Goal: Task Accomplishment & Management: Use online tool/utility

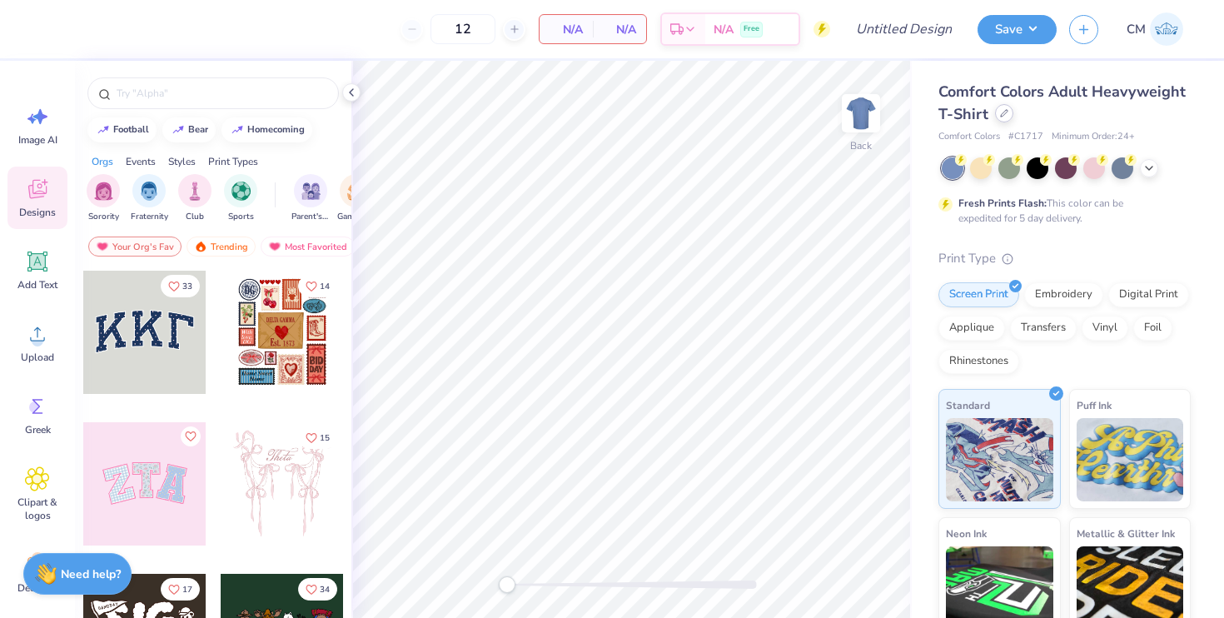
click at [1005, 113] on icon at bounding box center [1004, 113] width 8 height 8
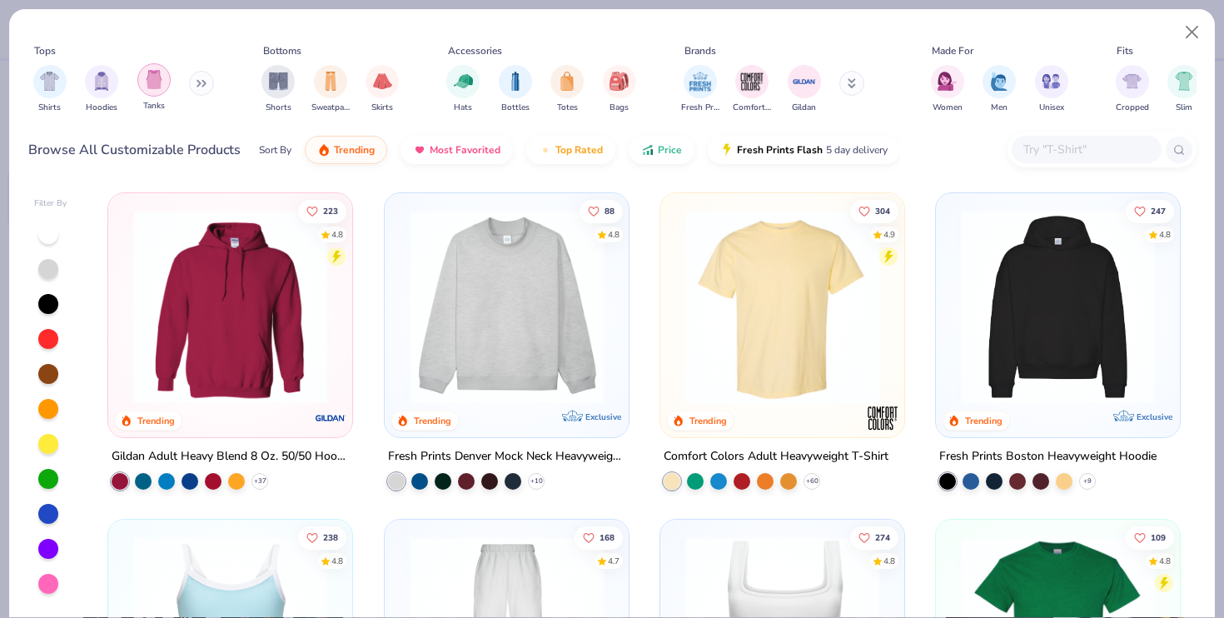
click at [153, 82] on img "filter for Tanks" at bounding box center [154, 79] width 18 height 19
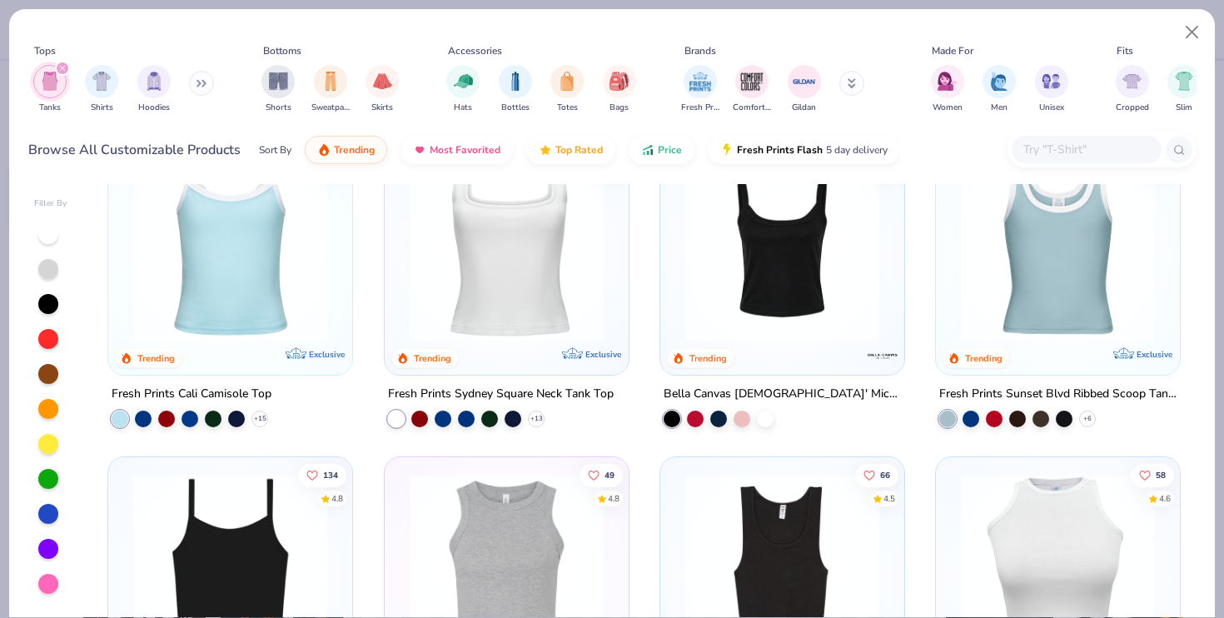
scroll to position [63, 0]
click at [762, 422] on div at bounding box center [765, 416] width 17 height 17
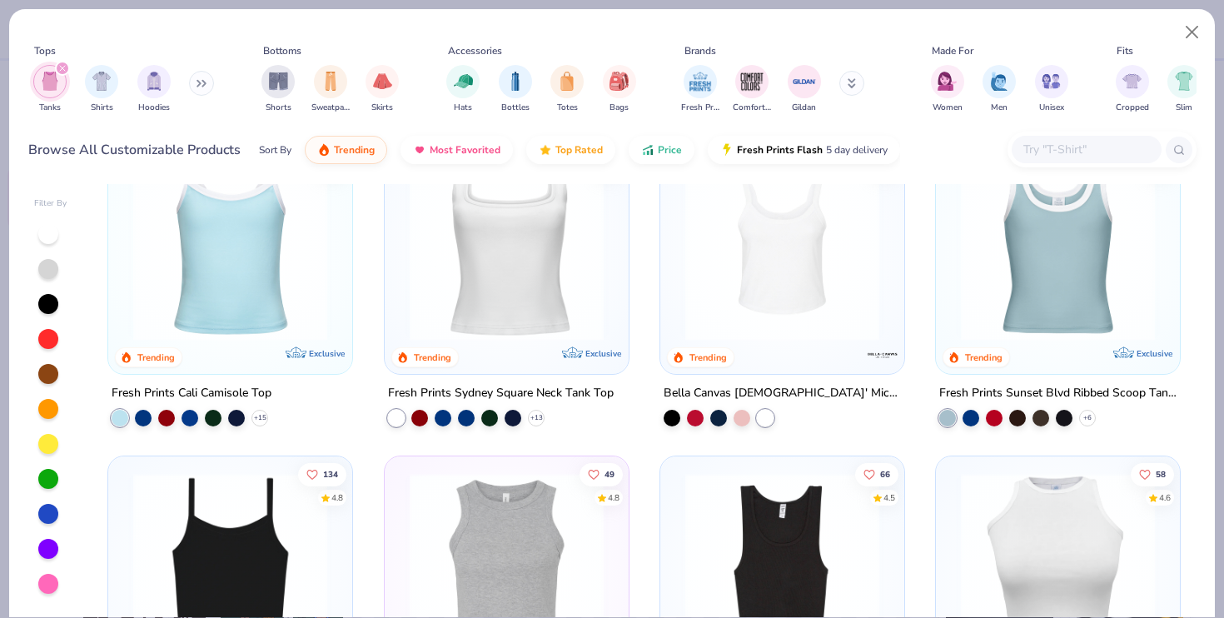
click at [770, 311] on img at bounding box center [782, 244] width 211 height 194
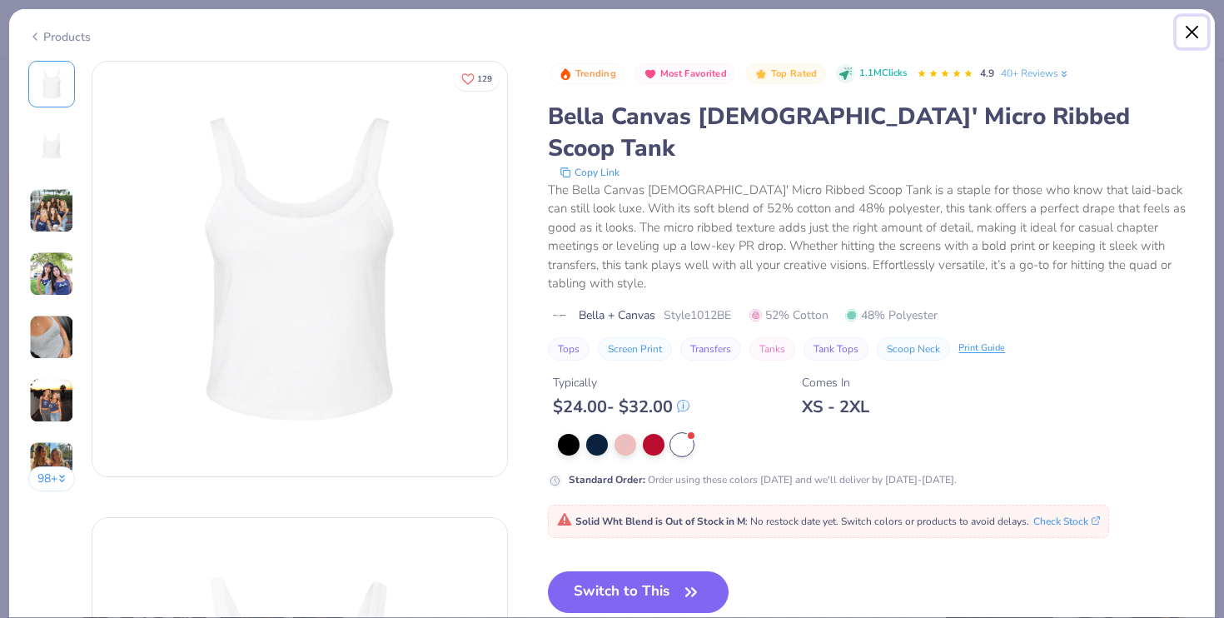
click at [1194, 26] on button "Close" at bounding box center [1193, 33] width 32 height 32
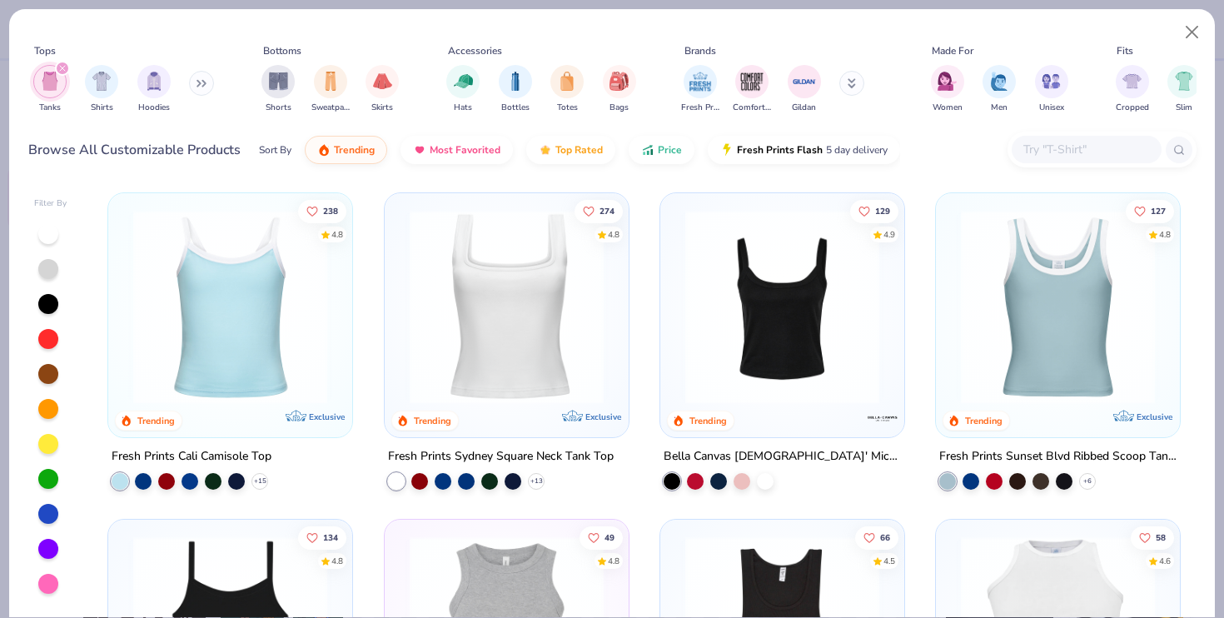
click at [796, 343] on img at bounding box center [782, 307] width 211 height 194
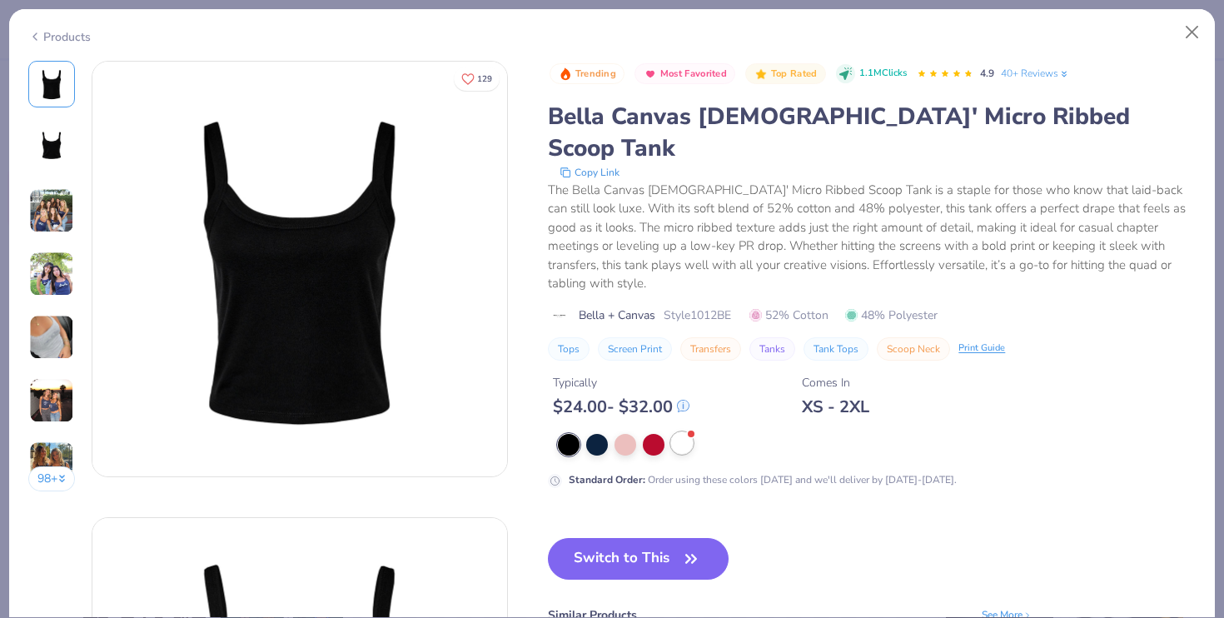
click at [689, 432] on div at bounding box center [682, 443] width 22 height 22
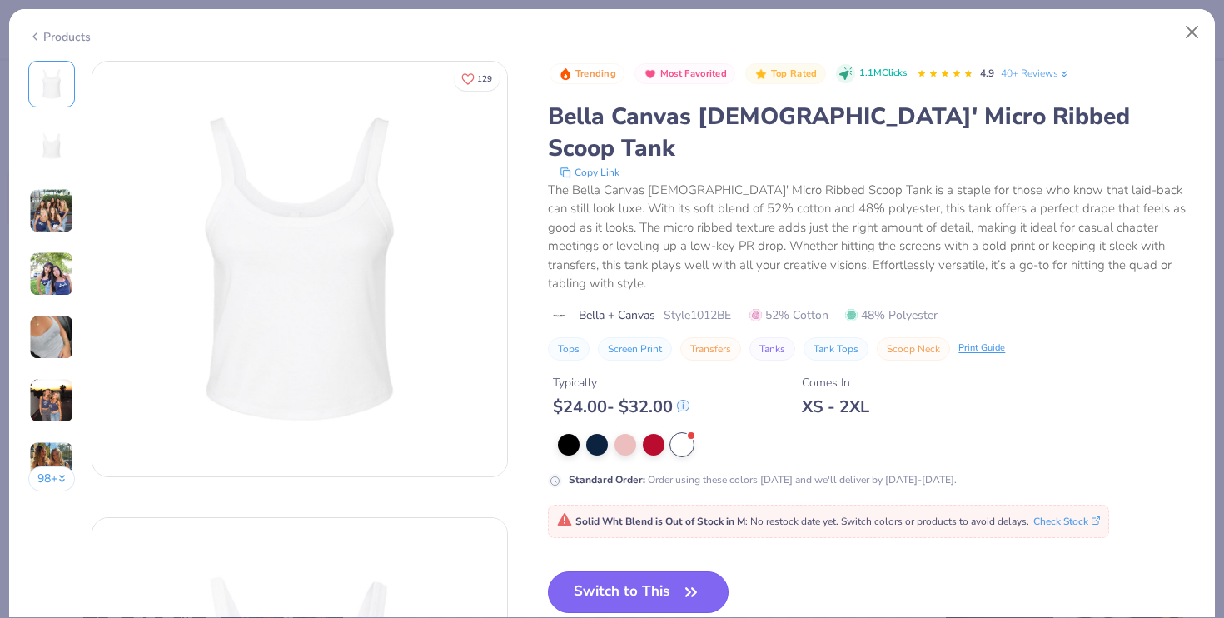
click at [640, 571] on button "Switch to This" at bounding box center [638, 592] width 181 height 42
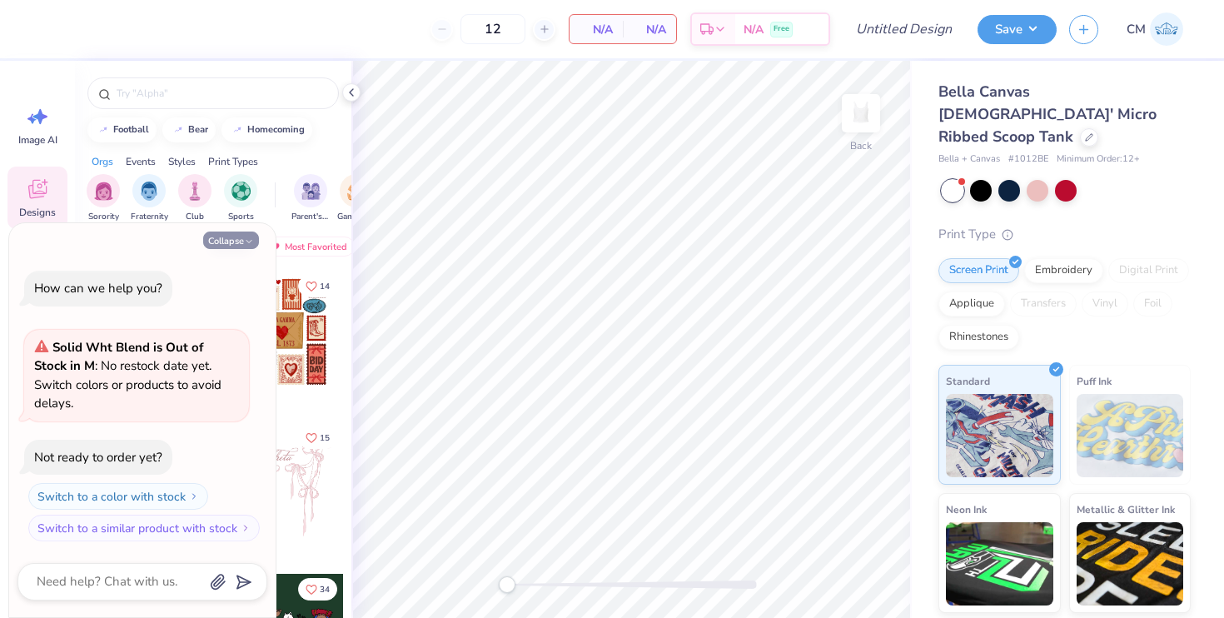
click at [229, 249] on button "Collapse" at bounding box center [231, 240] width 56 height 17
type textarea "x"
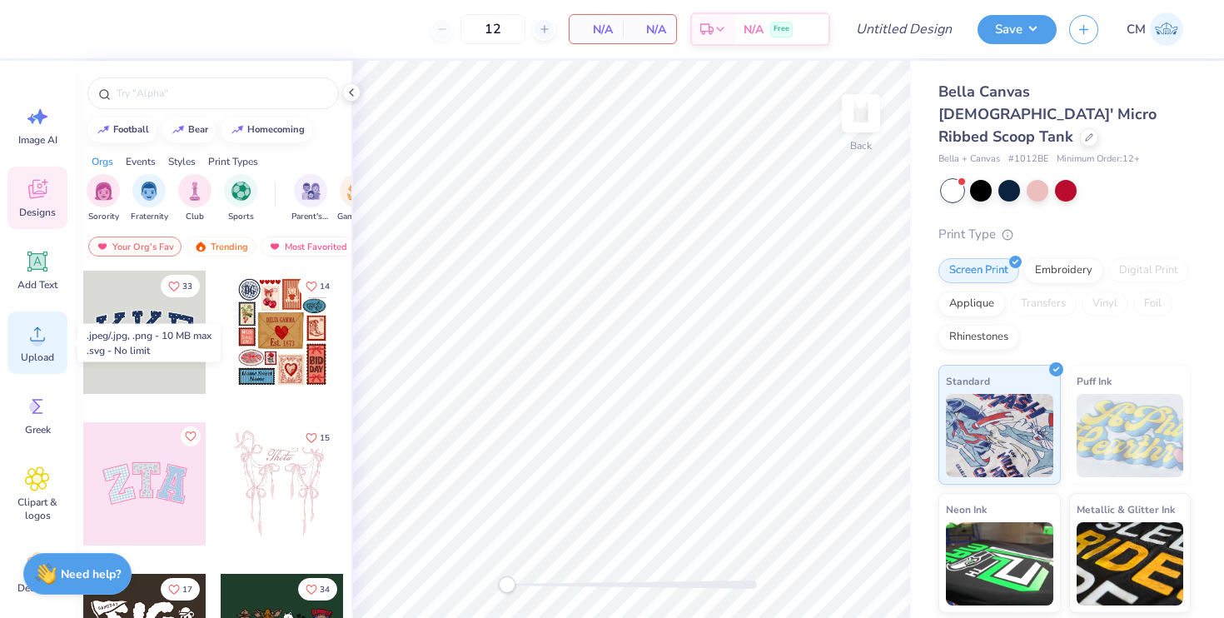
click at [41, 361] on span "Upload" at bounding box center [37, 357] width 33 height 13
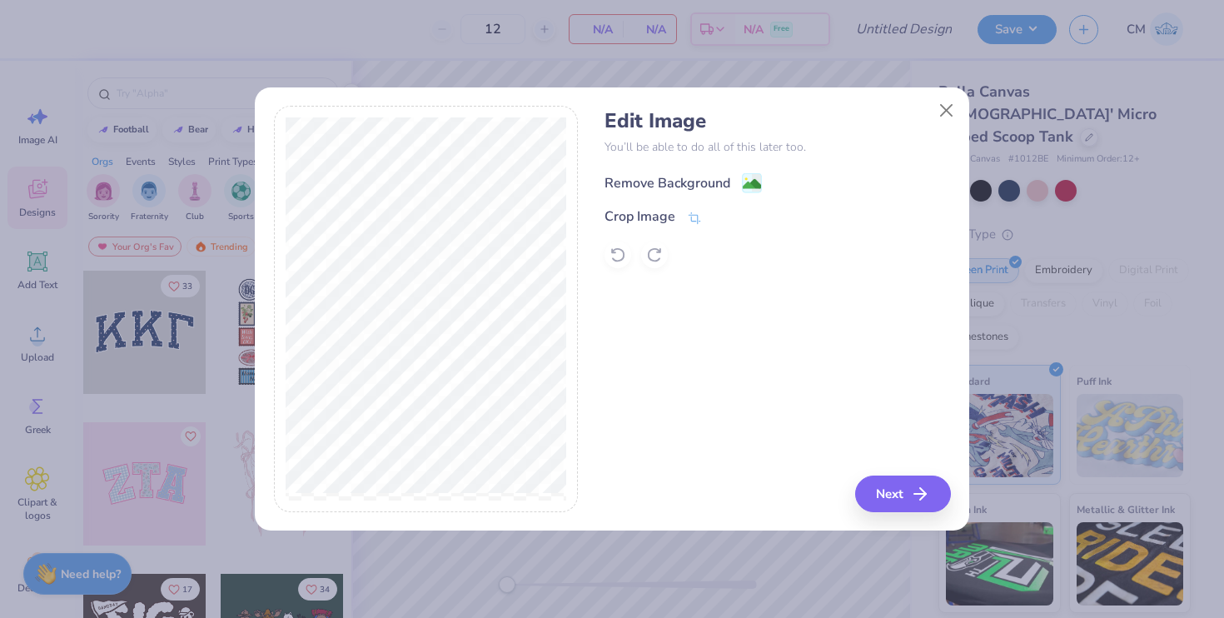
click at [694, 182] on div "Remove Background" at bounding box center [668, 183] width 126 height 20
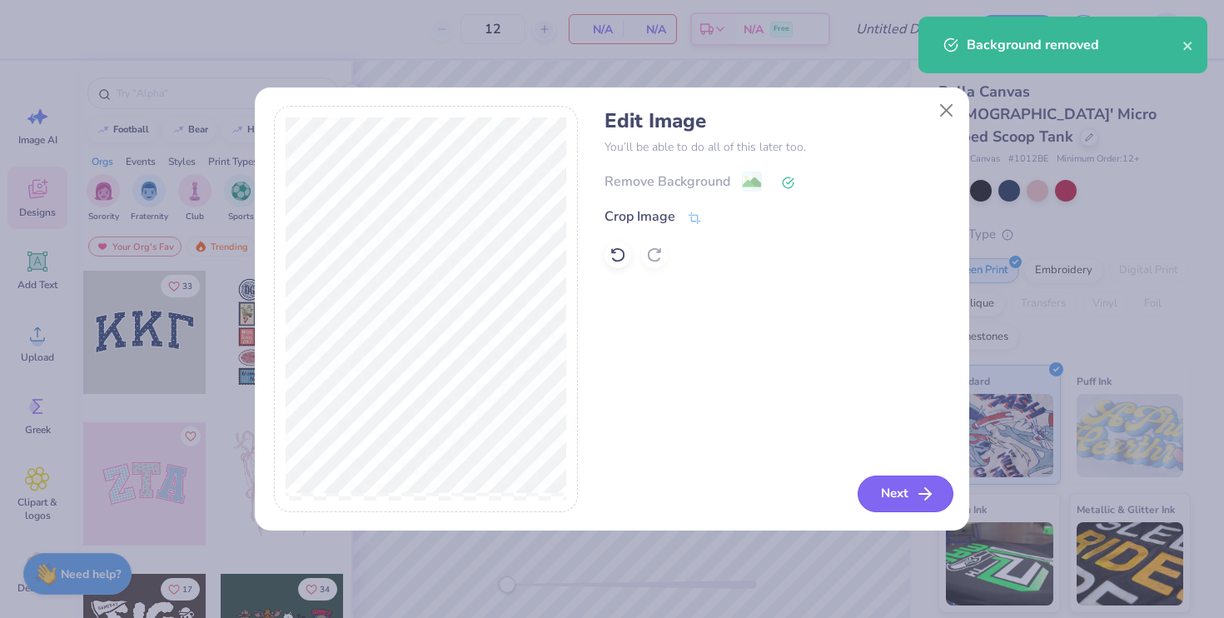
click at [905, 504] on button "Next" at bounding box center [906, 493] width 96 height 37
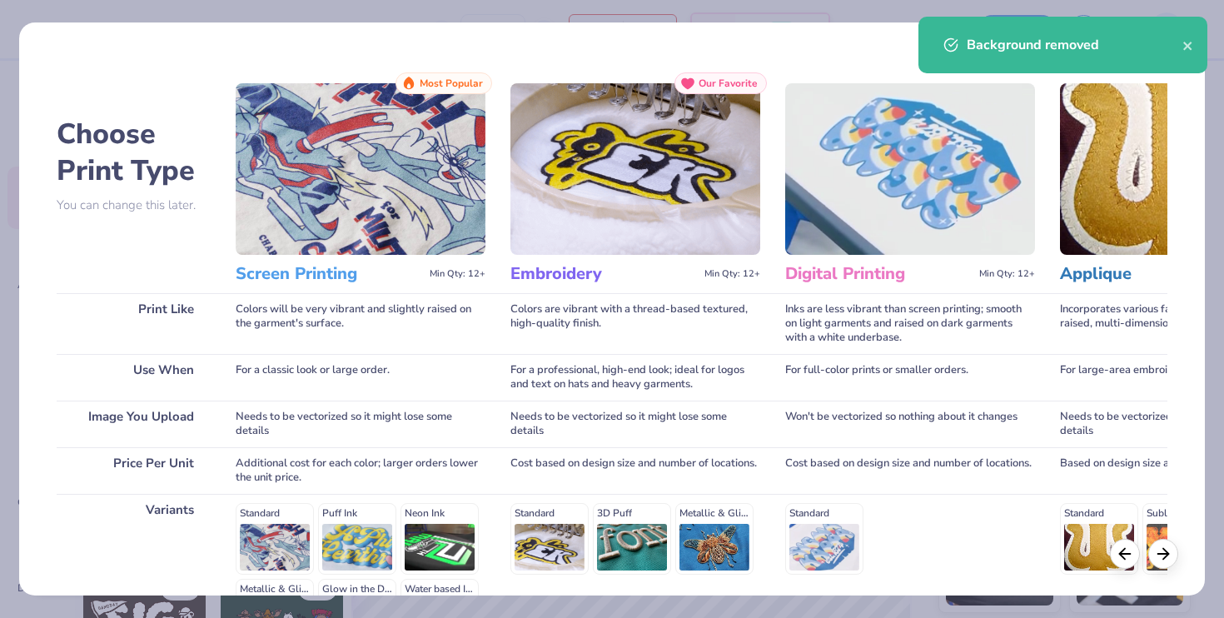
scroll to position [212, 0]
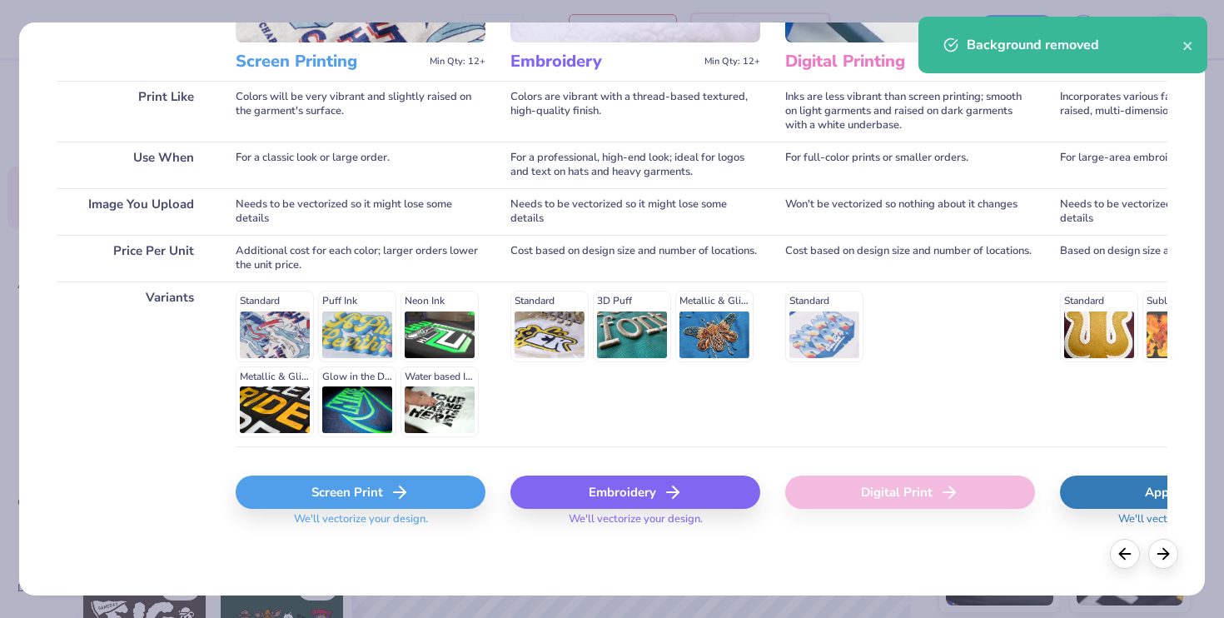
click at [353, 499] on div "Screen Print" at bounding box center [361, 491] width 250 height 33
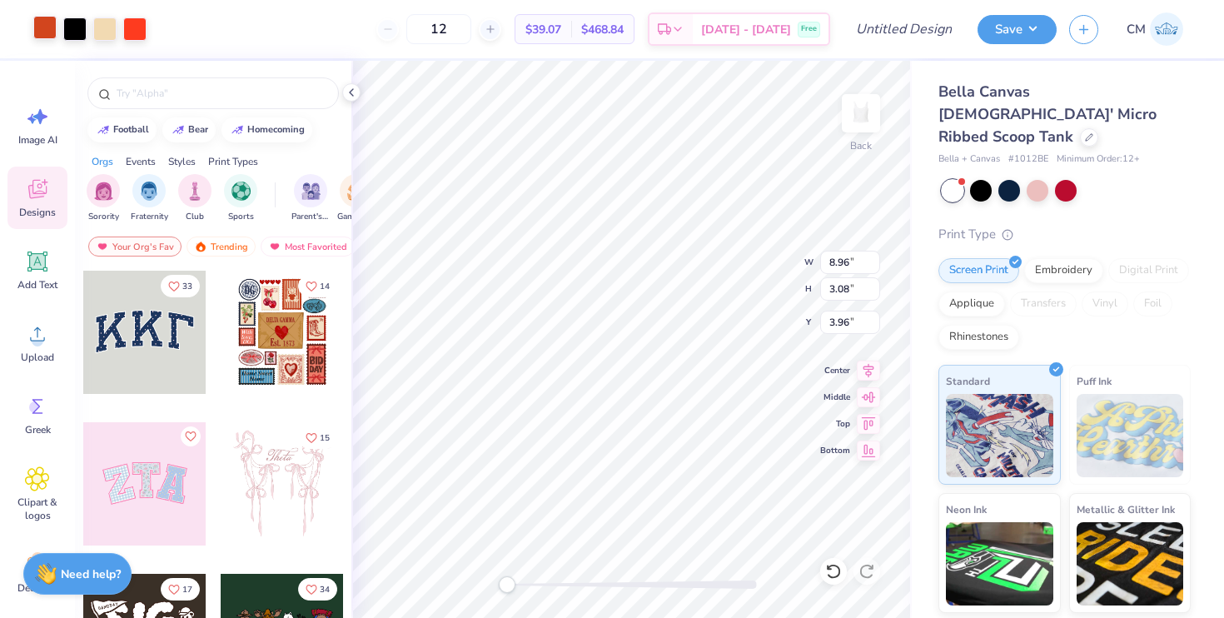
click at [38, 29] on div at bounding box center [44, 27] width 23 height 23
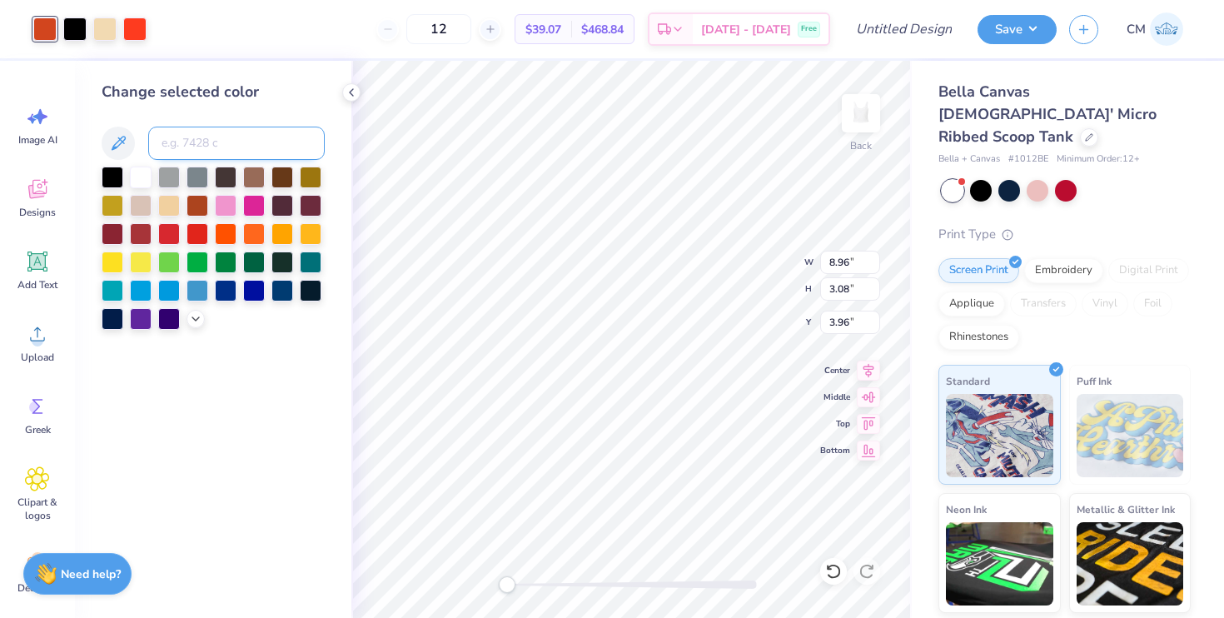
click at [174, 141] on input at bounding box center [236, 143] width 177 height 33
type input "Bright Red"
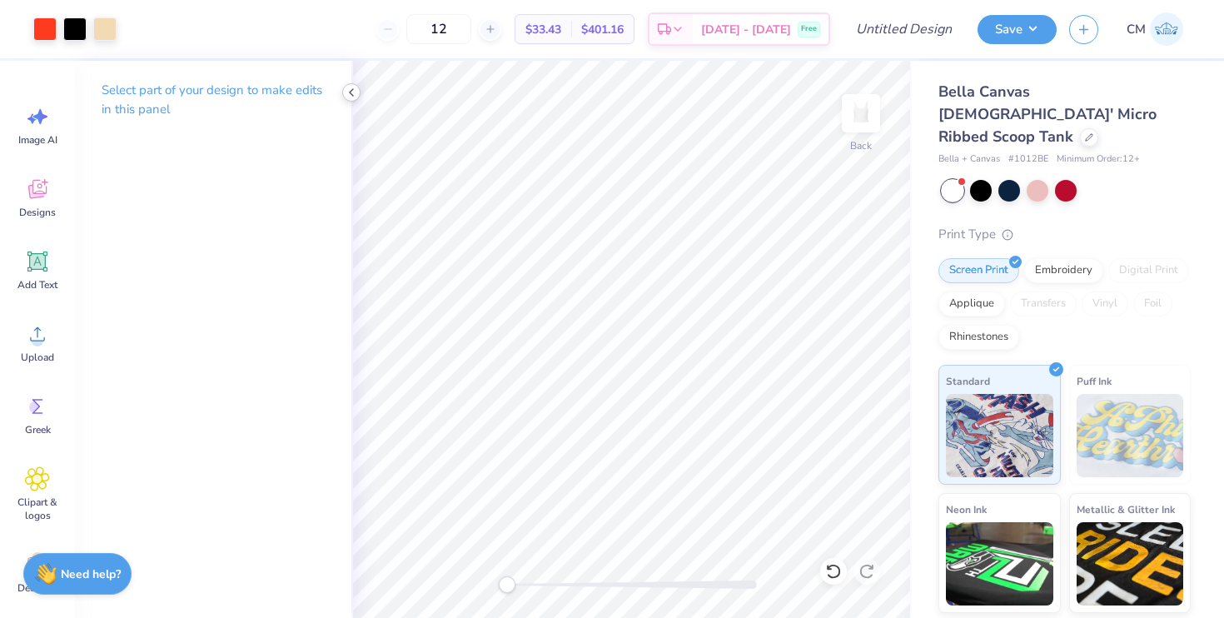
click at [355, 91] on icon at bounding box center [351, 92] width 13 height 13
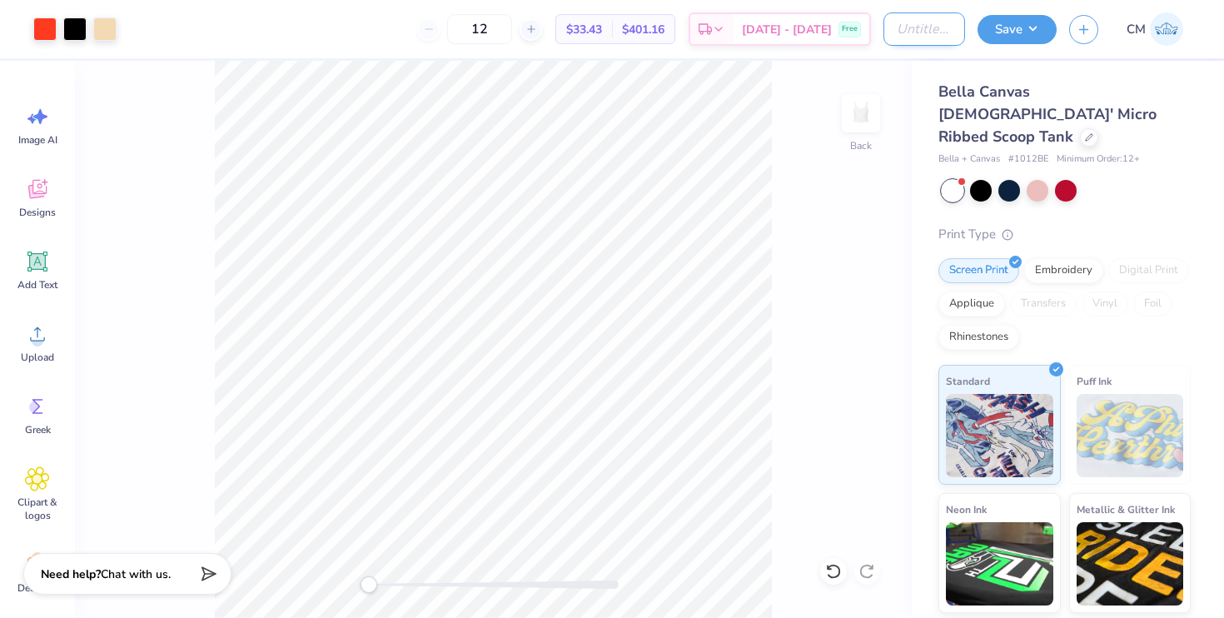
click at [938, 33] on input "Design Title" at bounding box center [925, 28] width 82 height 33
type input "A"
type input "W"
type input "AEPhi Wingman Tanks"
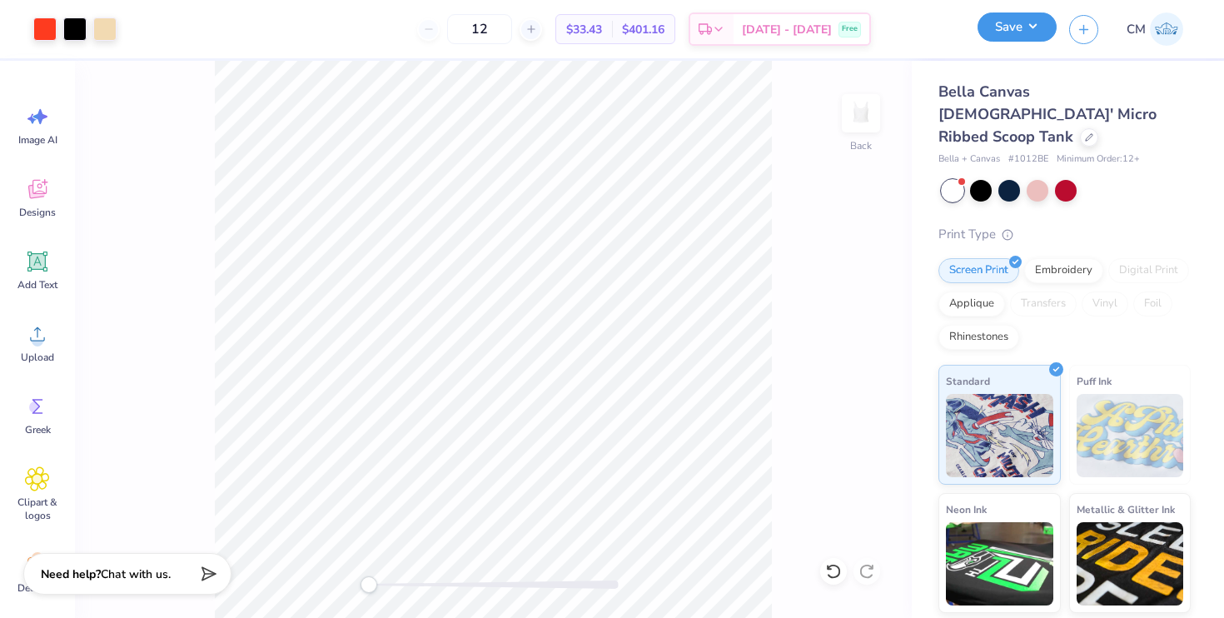
click at [1013, 22] on button "Save" at bounding box center [1017, 26] width 79 height 29
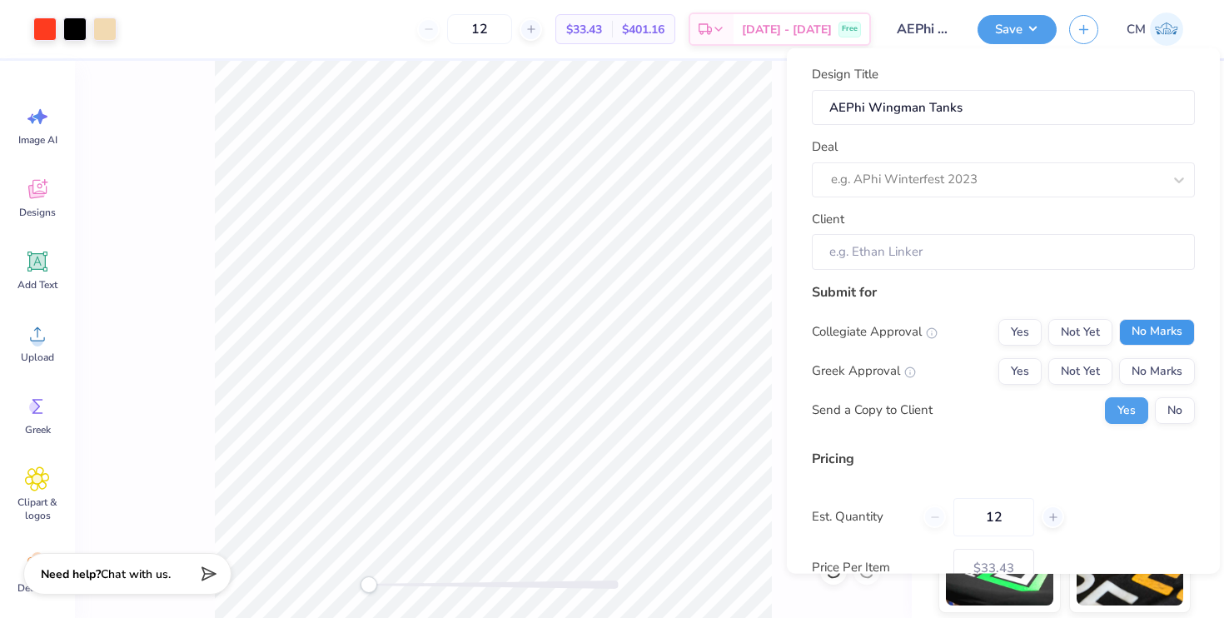
click at [1148, 336] on button "No Marks" at bounding box center [1157, 331] width 76 height 27
click at [1030, 367] on button "Yes" at bounding box center [1019, 370] width 43 height 27
type input "$33.43"
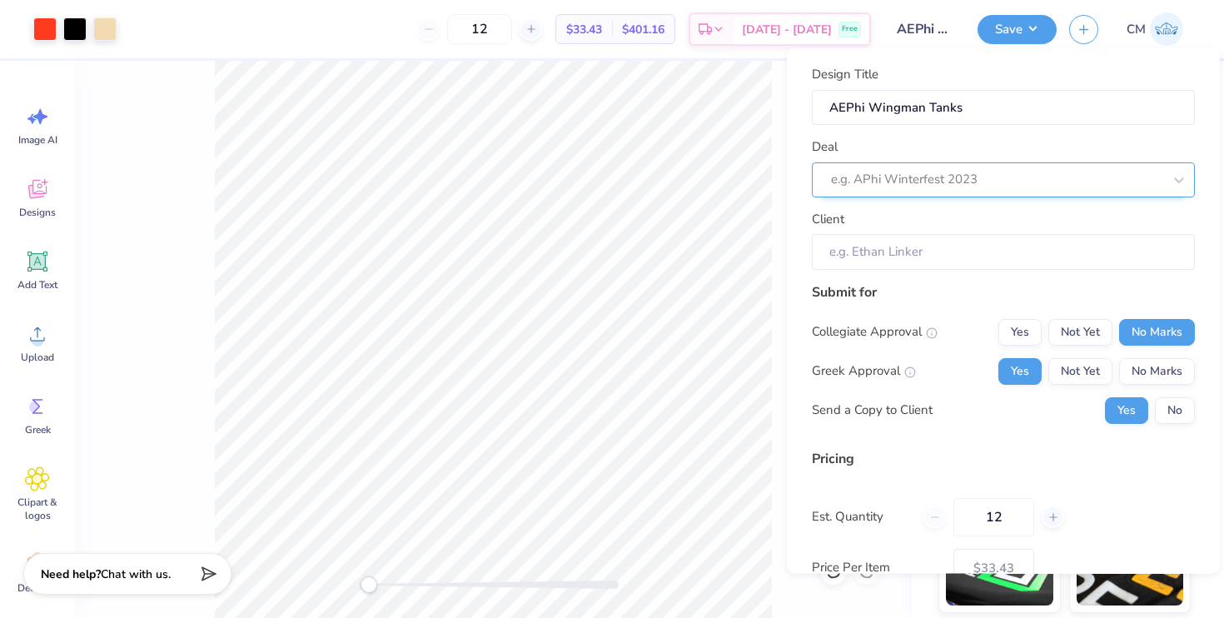
click at [938, 175] on div at bounding box center [996, 179] width 331 height 22
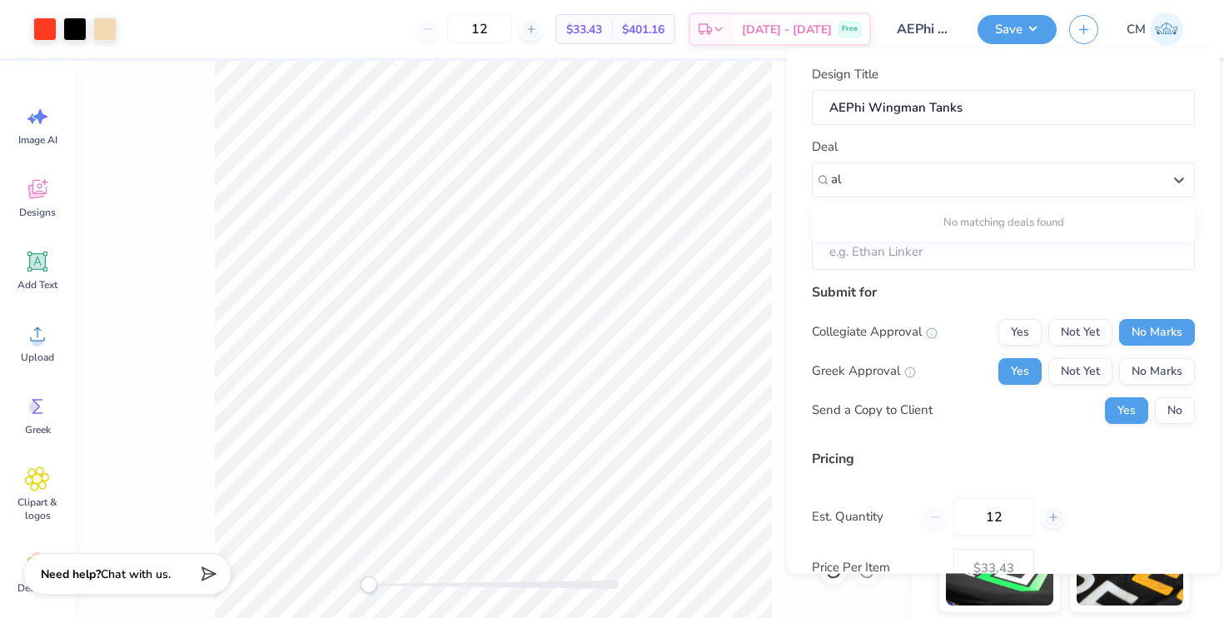
type input "a"
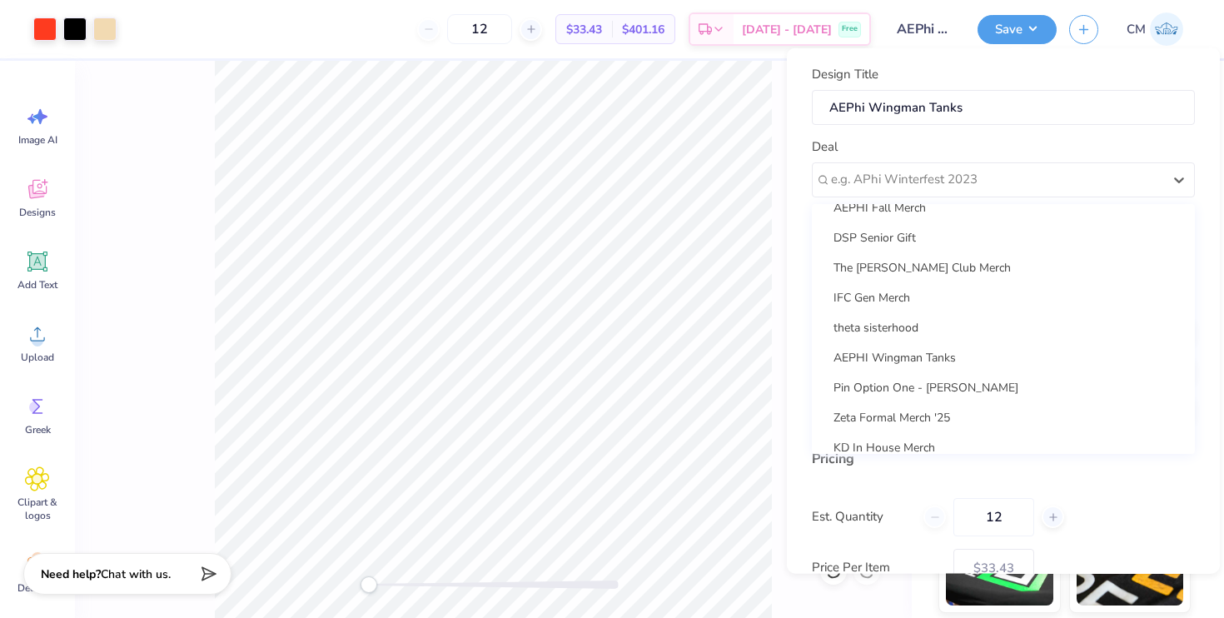
scroll to position [177, 0]
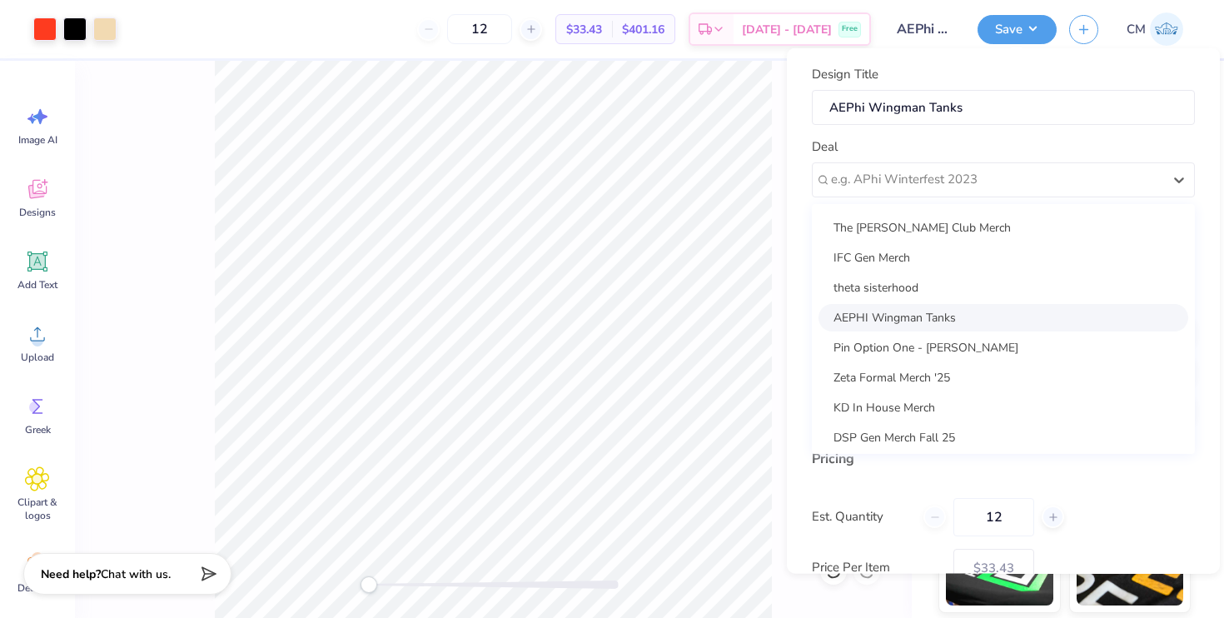
click at [906, 313] on div "AEPHI Wingman Tanks" at bounding box center [1004, 316] width 370 height 27
type input "[PERSON_NAME]"
type input "$39.64"
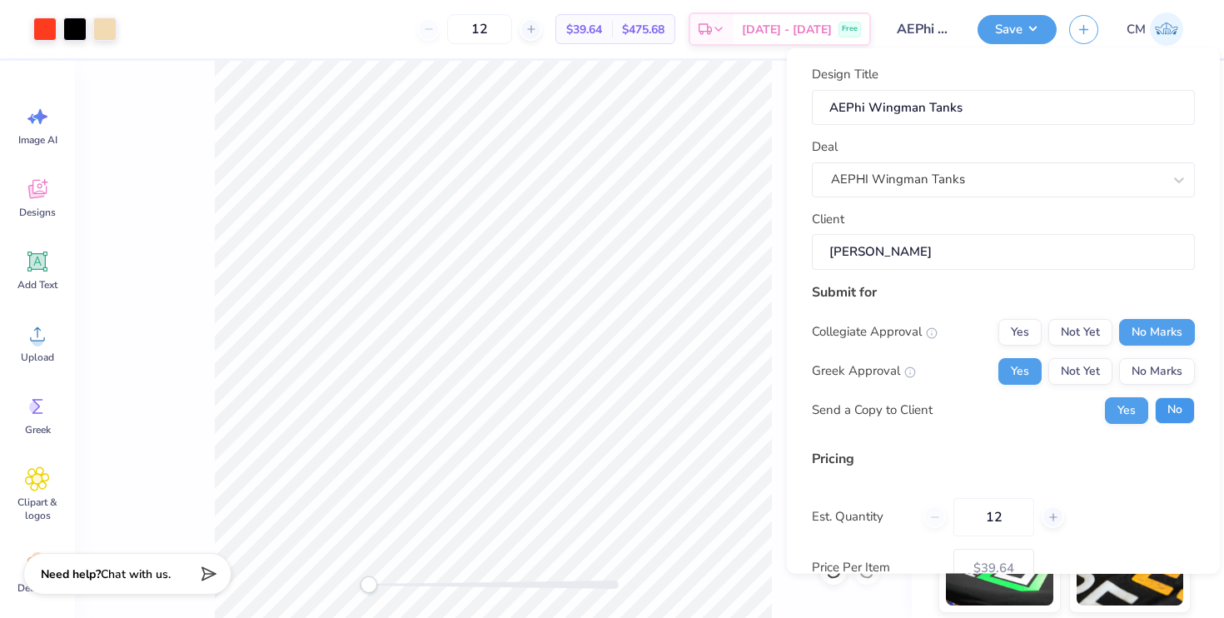
click at [1177, 416] on button "No" at bounding box center [1175, 409] width 40 height 27
drag, startPoint x: 1006, startPoint y: 518, endPoint x: 947, endPoint y: 517, distance: 59.1
click at [948, 518] on div "12" at bounding box center [994, 516] width 141 height 38
type input "36"
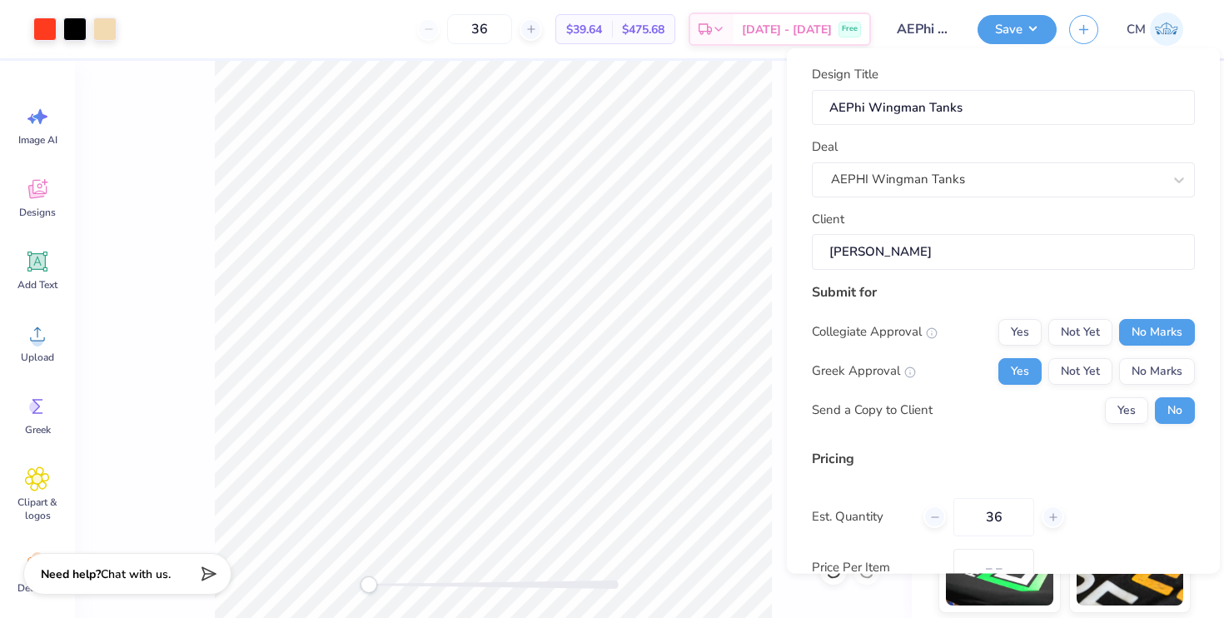
type input "$25.40"
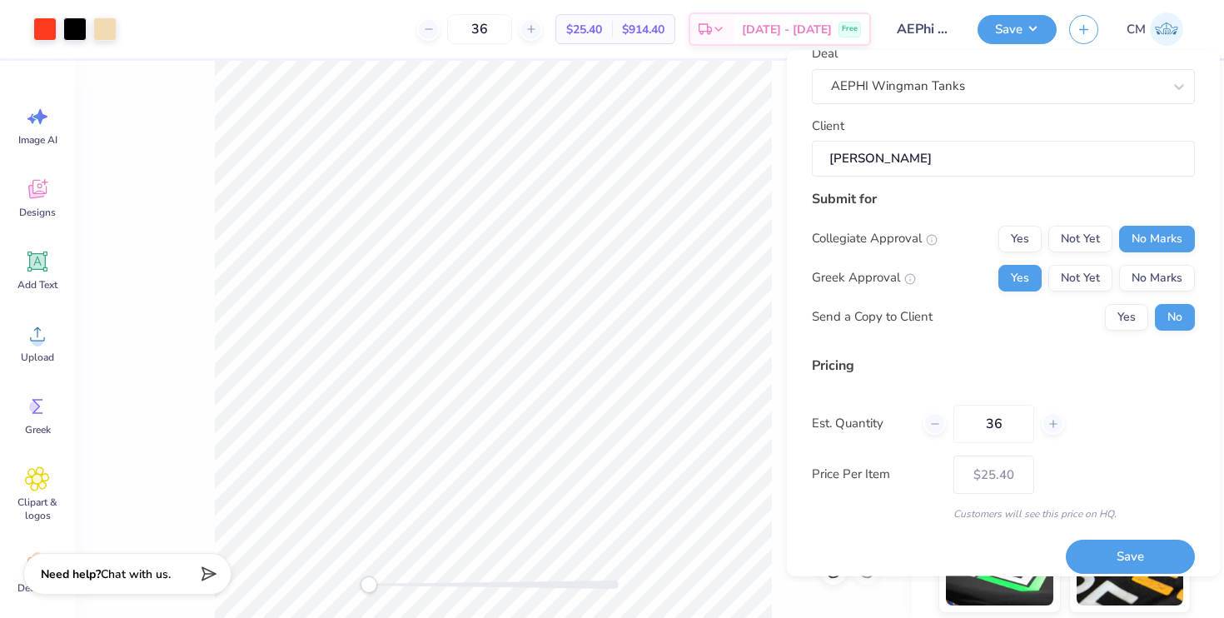
scroll to position [88, 0]
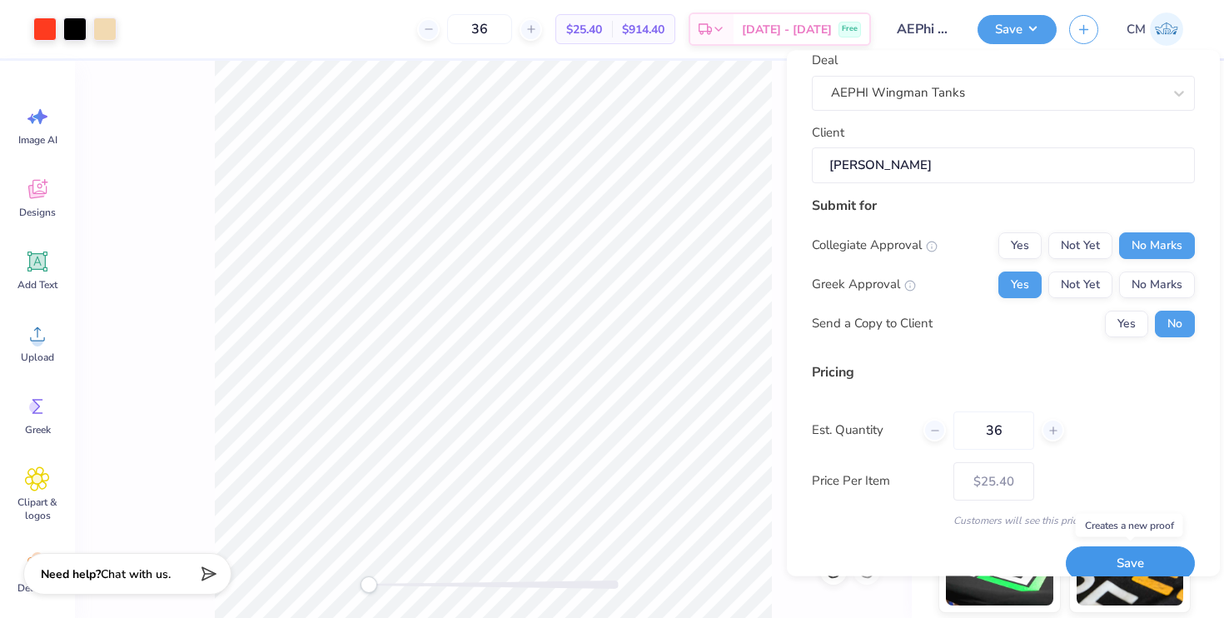
type input "36"
click at [1111, 565] on button "Save" at bounding box center [1130, 564] width 129 height 34
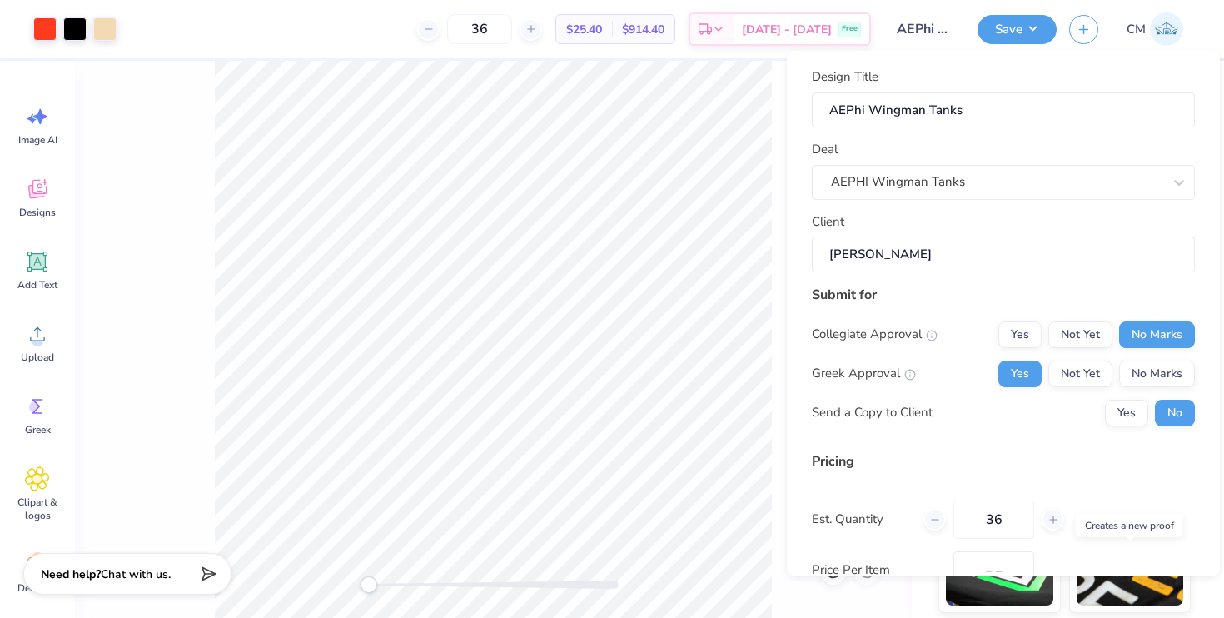
type input "$25.40"
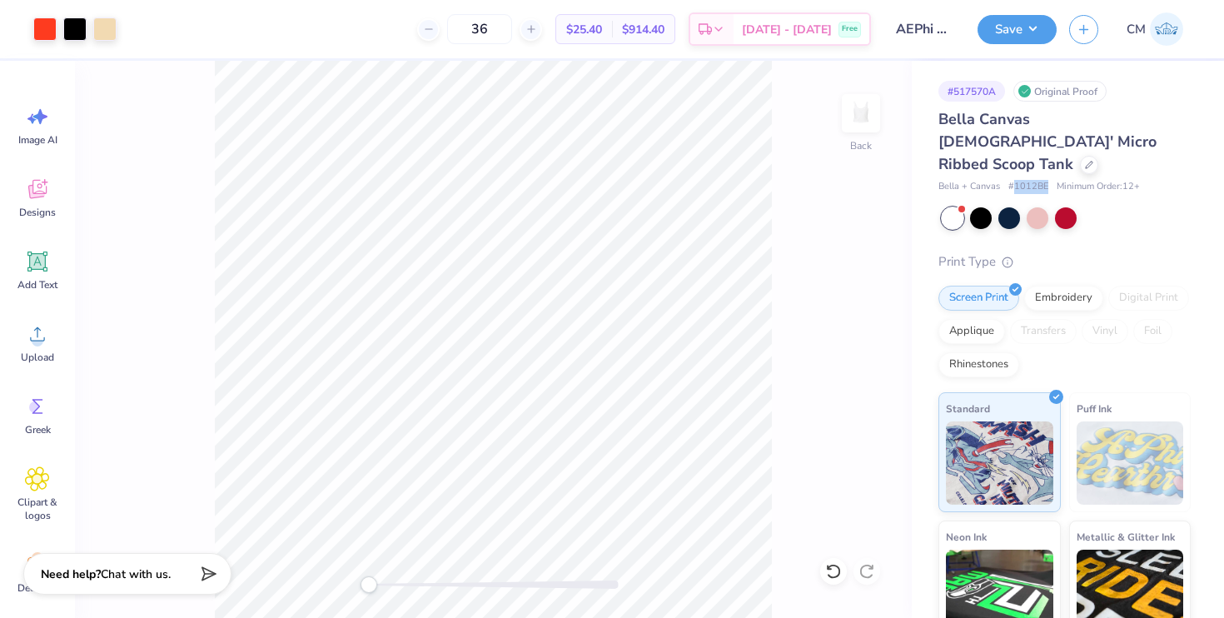
drag, startPoint x: 1045, startPoint y: 163, endPoint x: 1015, endPoint y: 162, distance: 30.0
click at [1015, 180] on span "# 1012BE" at bounding box center [1028, 187] width 40 height 14
copy span "1012BE"
click at [1137, 207] on div at bounding box center [1066, 218] width 249 height 22
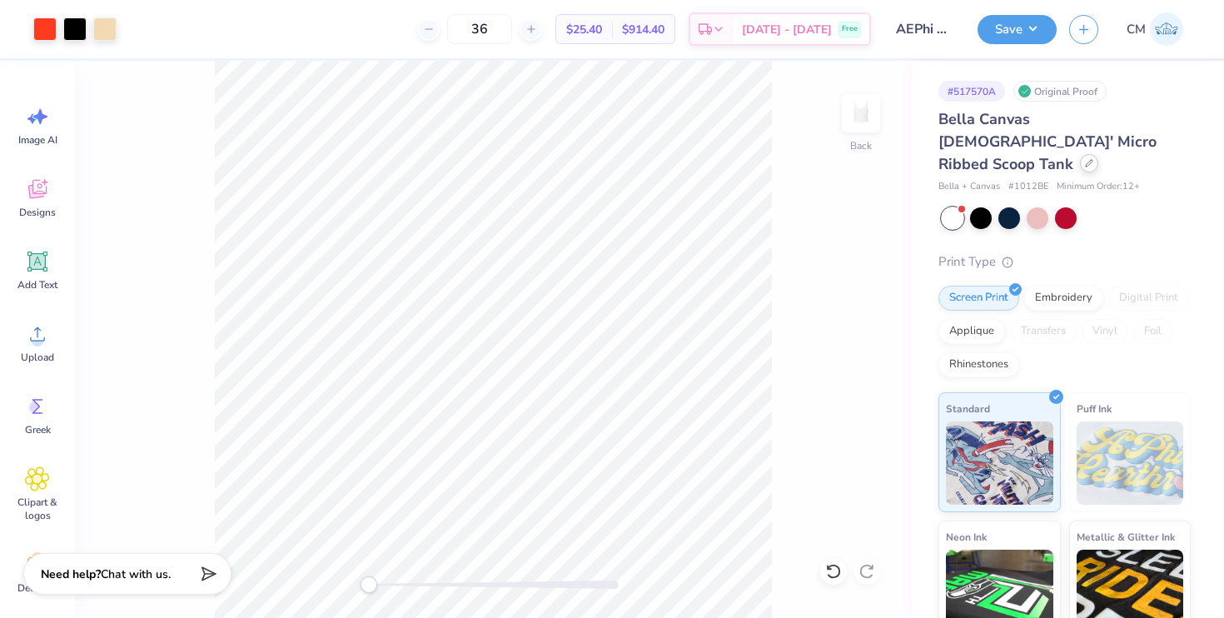
click at [1085, 159] on icon at bounding box center [1089, 163] width 8 height 8
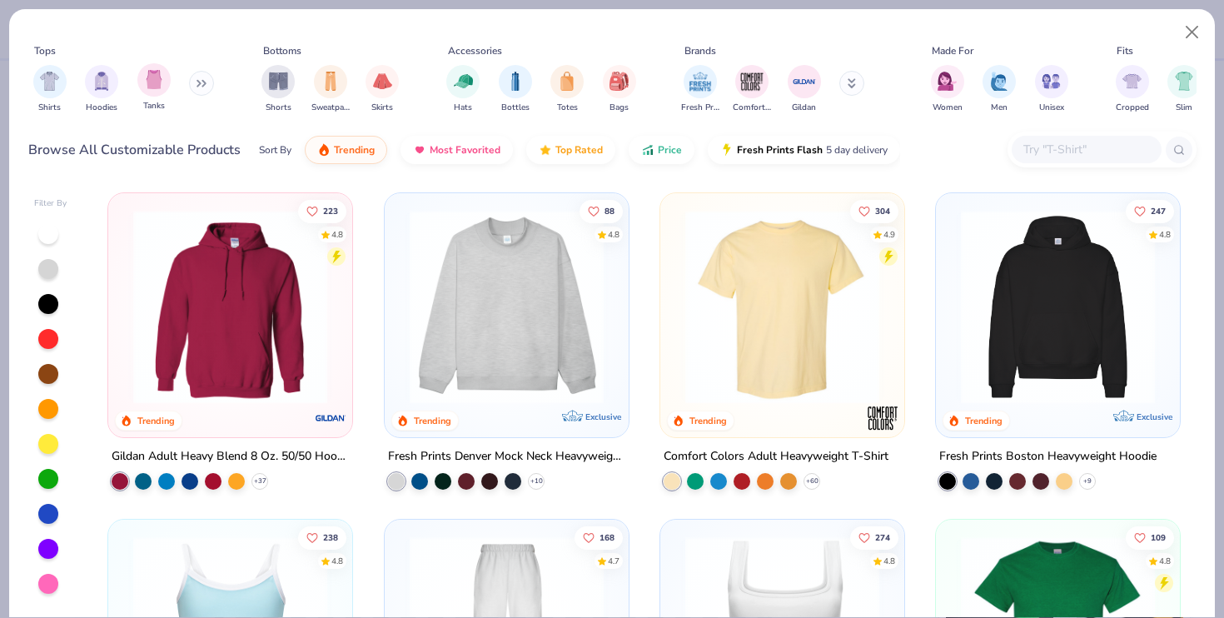
click at [169, 92] on div "Tanks" at bounding box center [153, 87] width 33 height 49
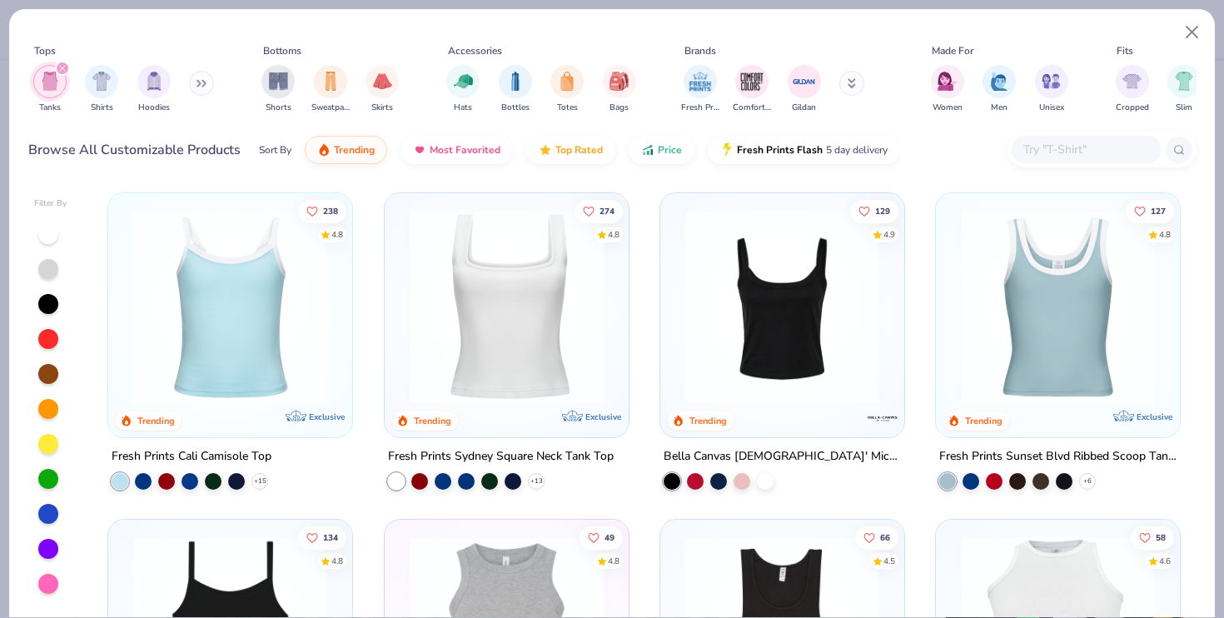
click at [246, 336] on img at bounding box center [230, 307] width 211 height 194
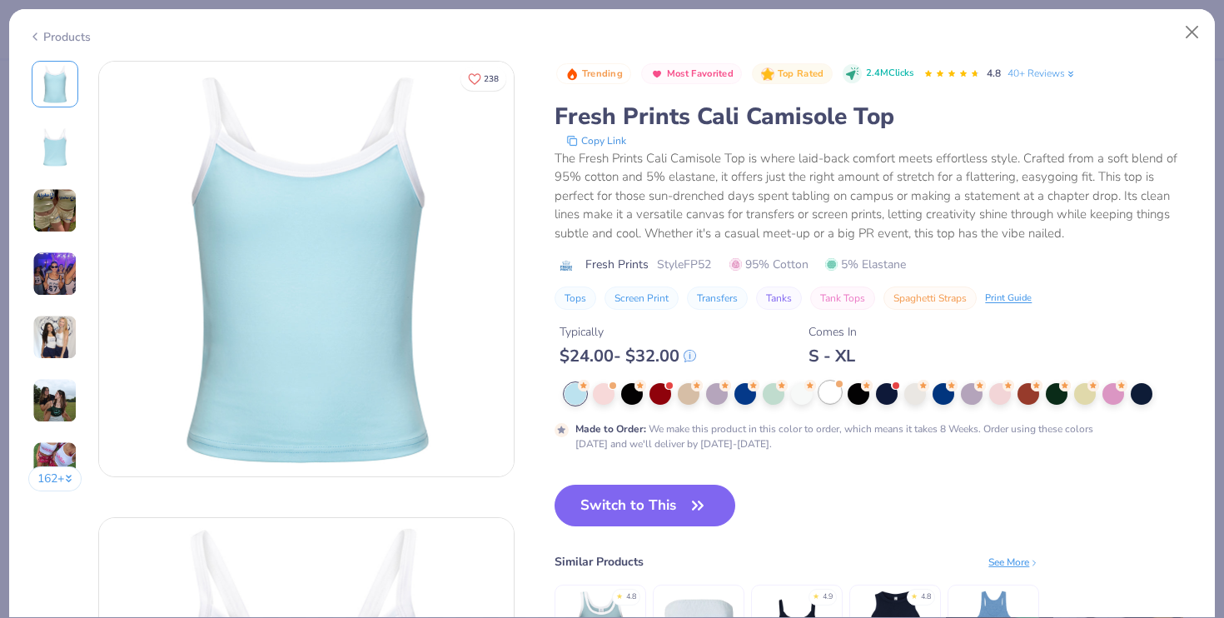
click at [830, 392] on div at bounding box center [830, 392] width 22 height 22
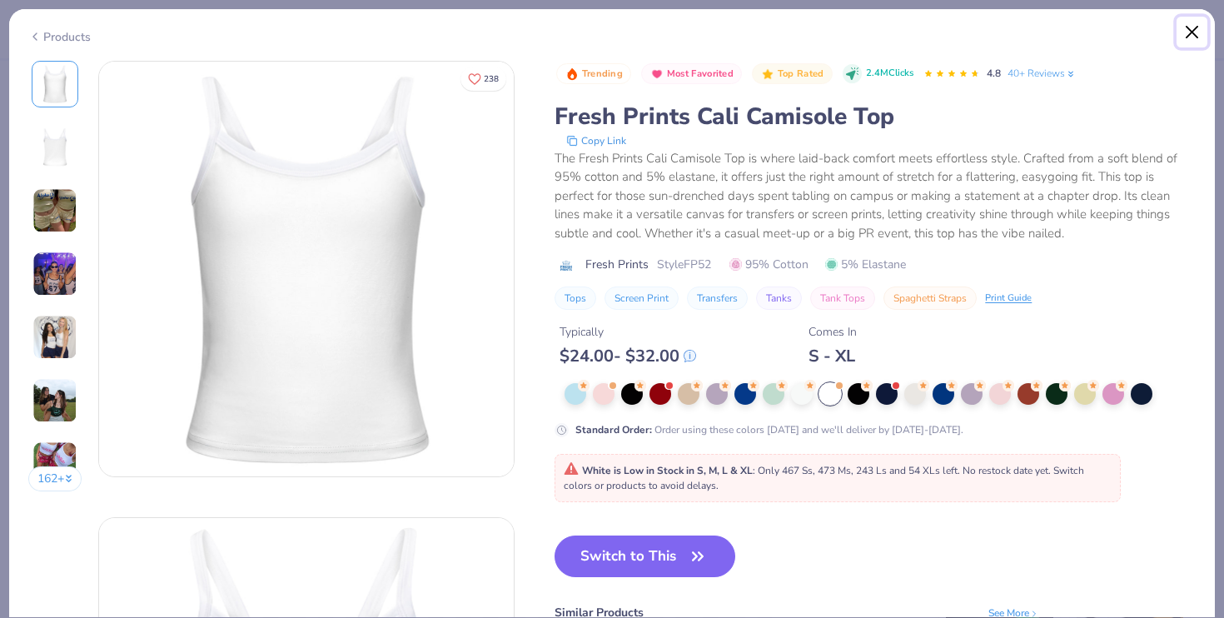
click at [1187, 37] on button "Close" at bounding box center [1193, 33] width 32 height 32
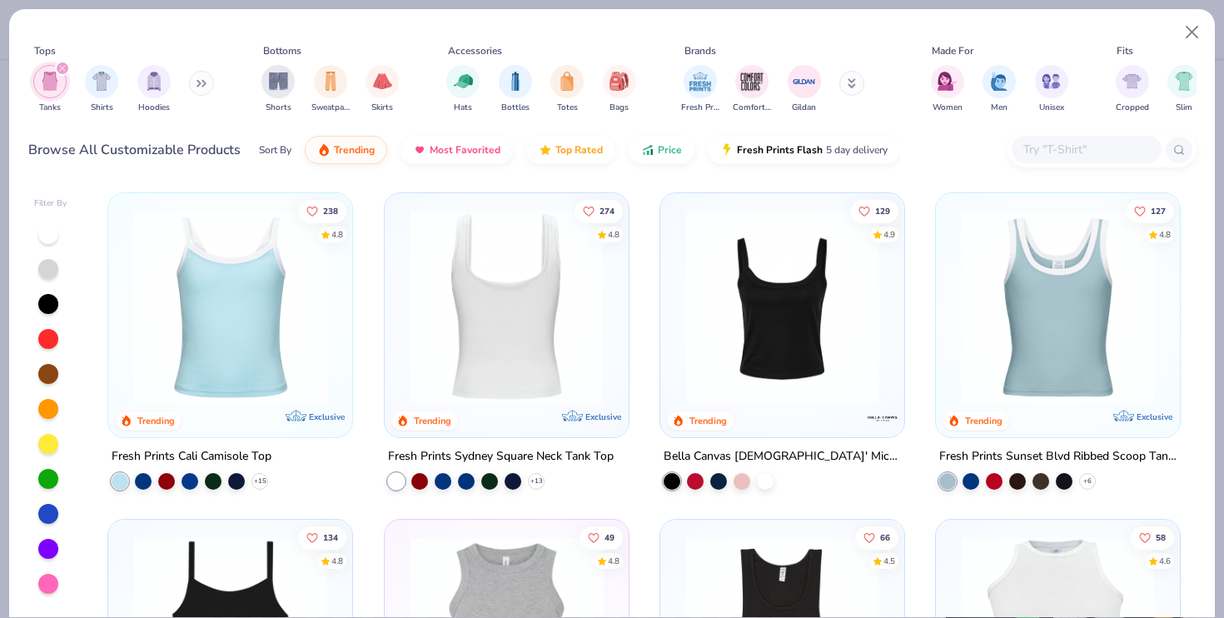
click at [282, 352] on img at bounding box center [230, 307] width 211 height 194
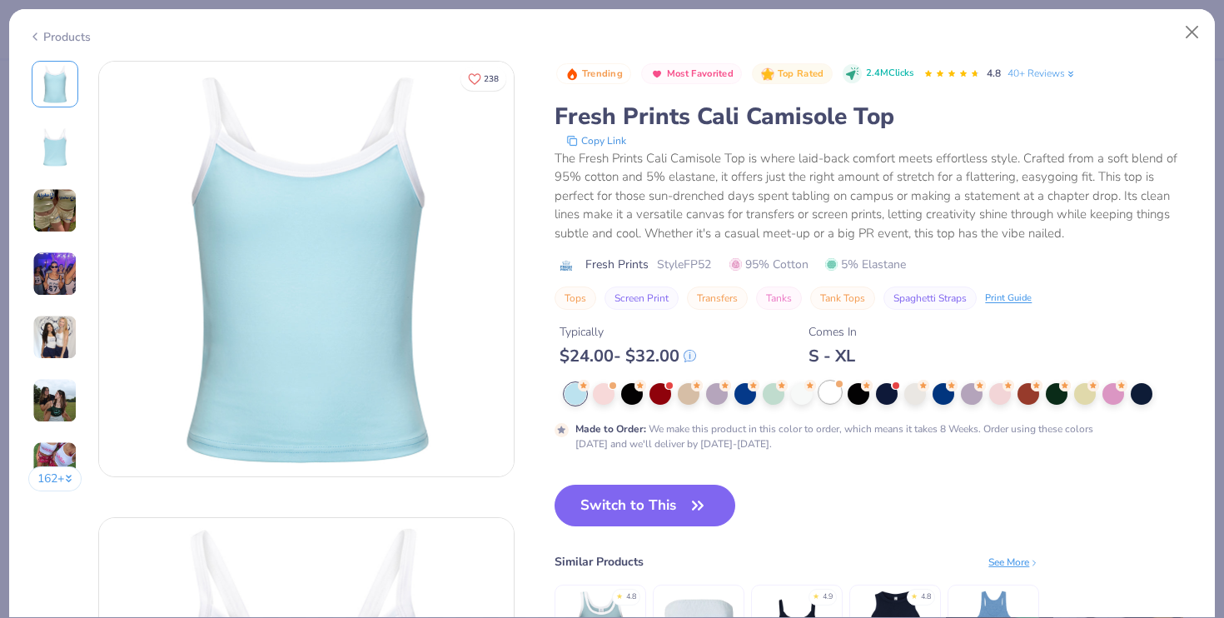
click at [836, 394] on div at bounding box center [830, 392] width 22 height 22
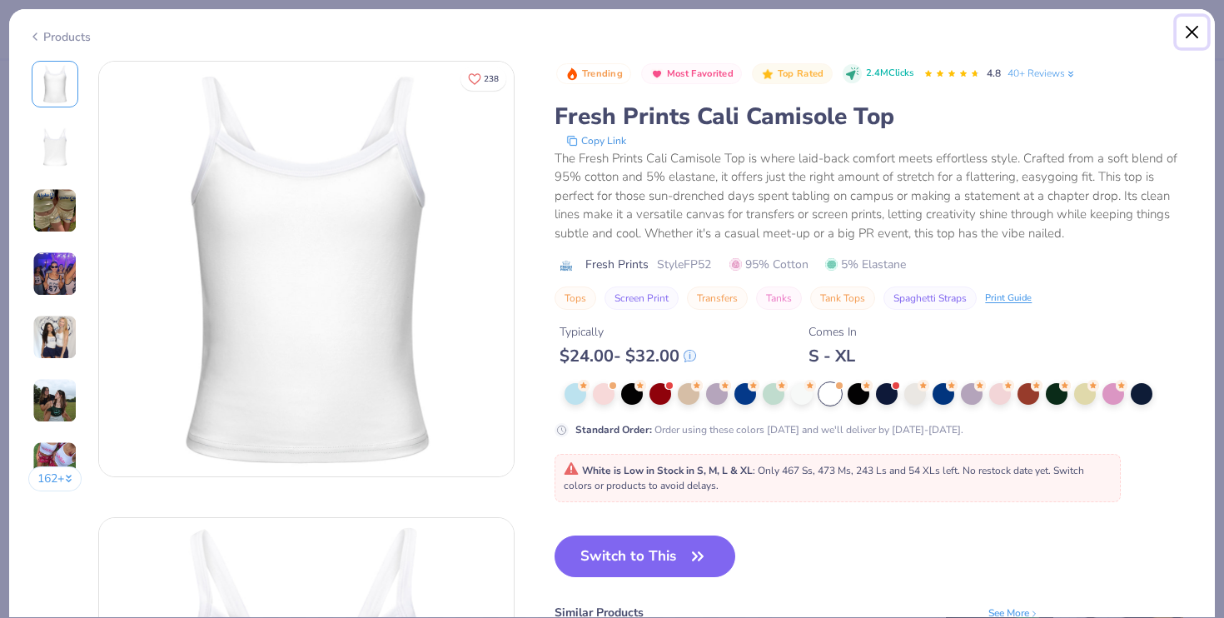
click at [1193, 30] on button "Close" at bounding box center [1193, 33] width 32 height 32
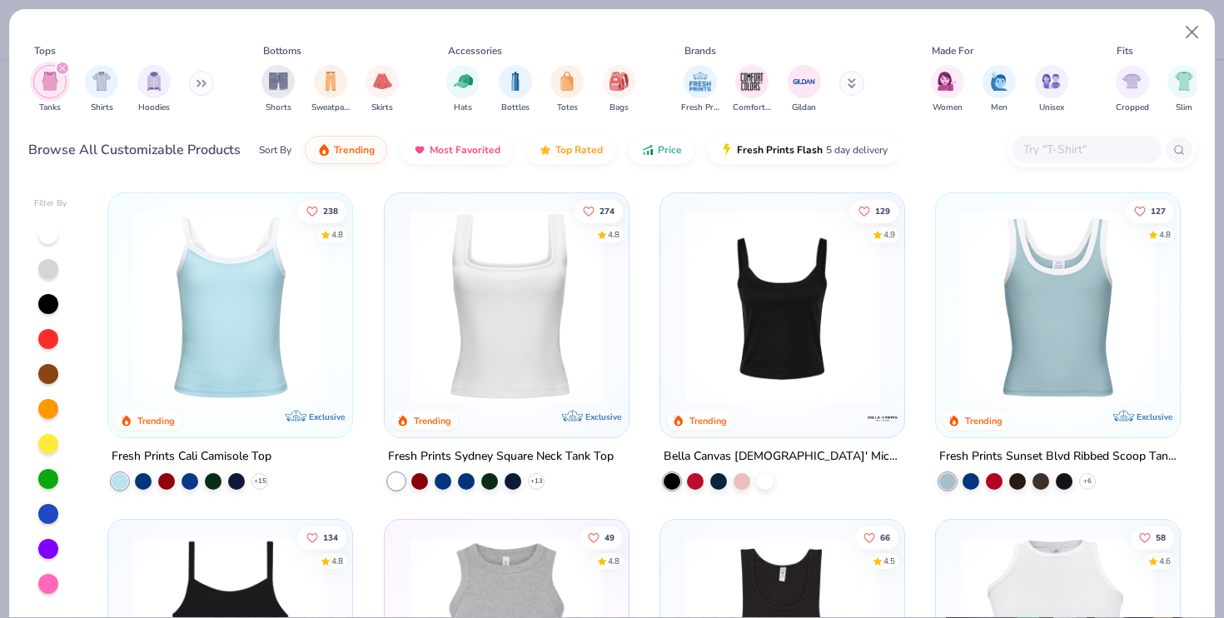
click at [544, 336] on img at bounding box center [506, 307] width 211 height 194
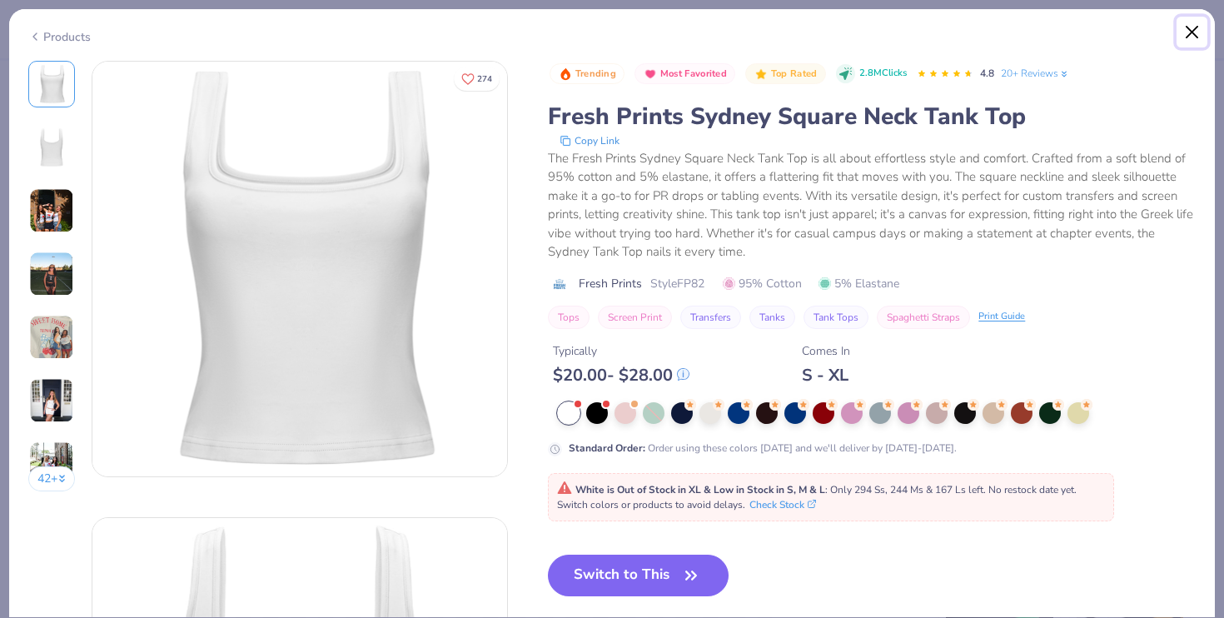
click at [1195, 32] on button "Close" at bounding box center [1193, 33] width 32 height 32
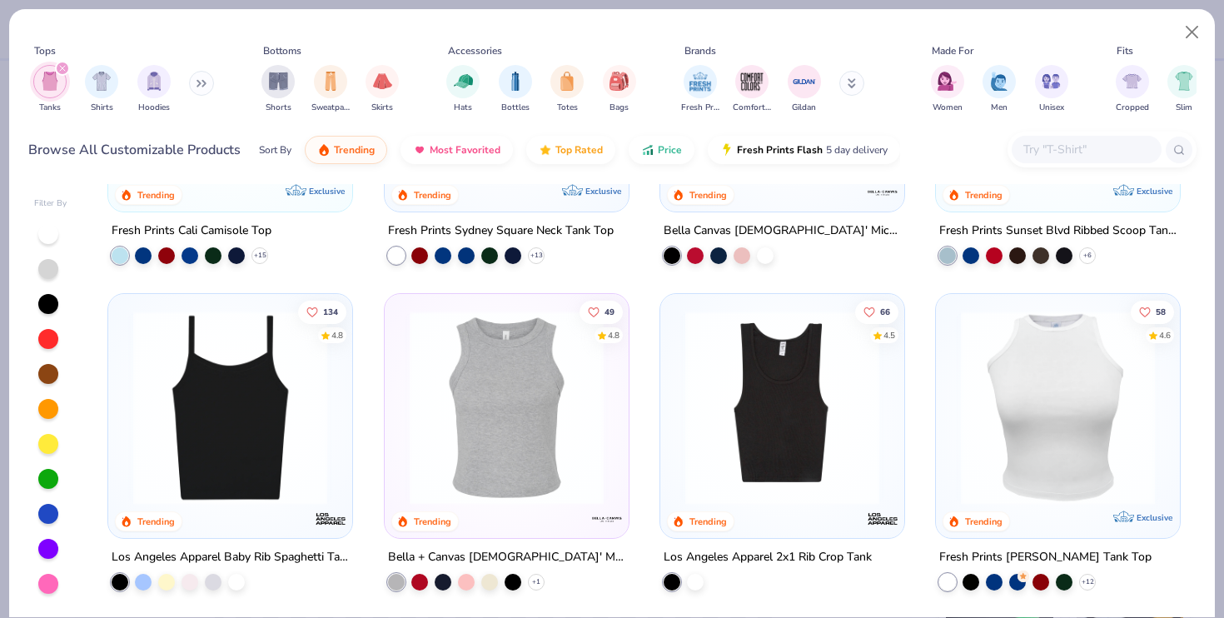
scroll to position [239, 0]
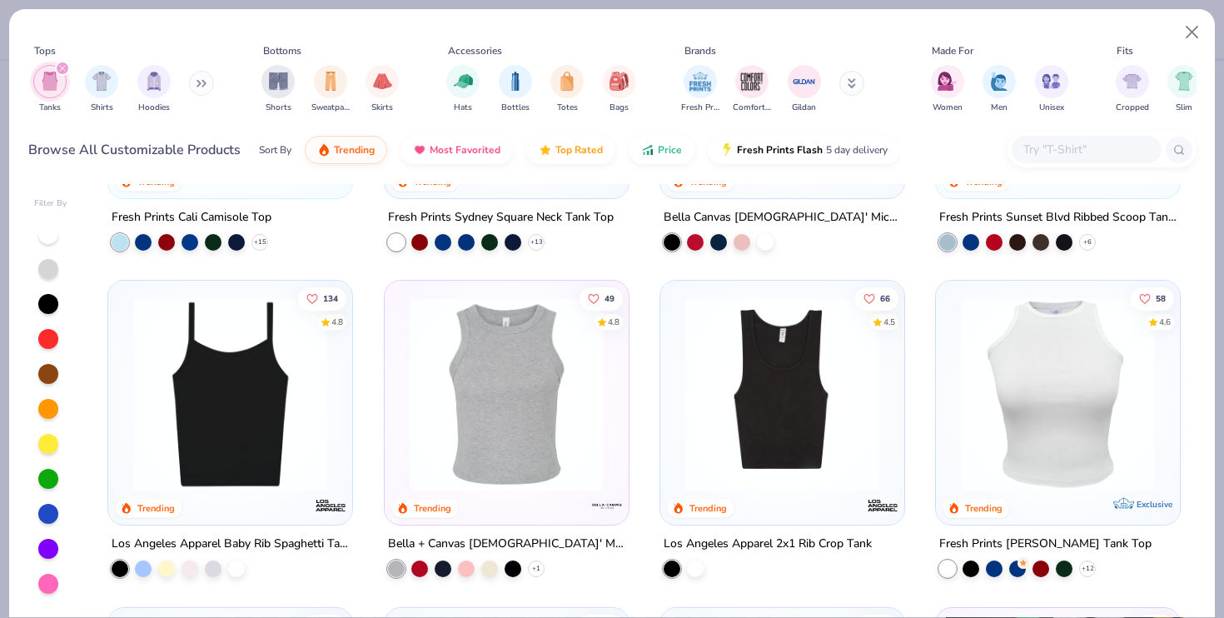
click at [177, 430] on img at bounding box center [230, 394] width 211 height 194
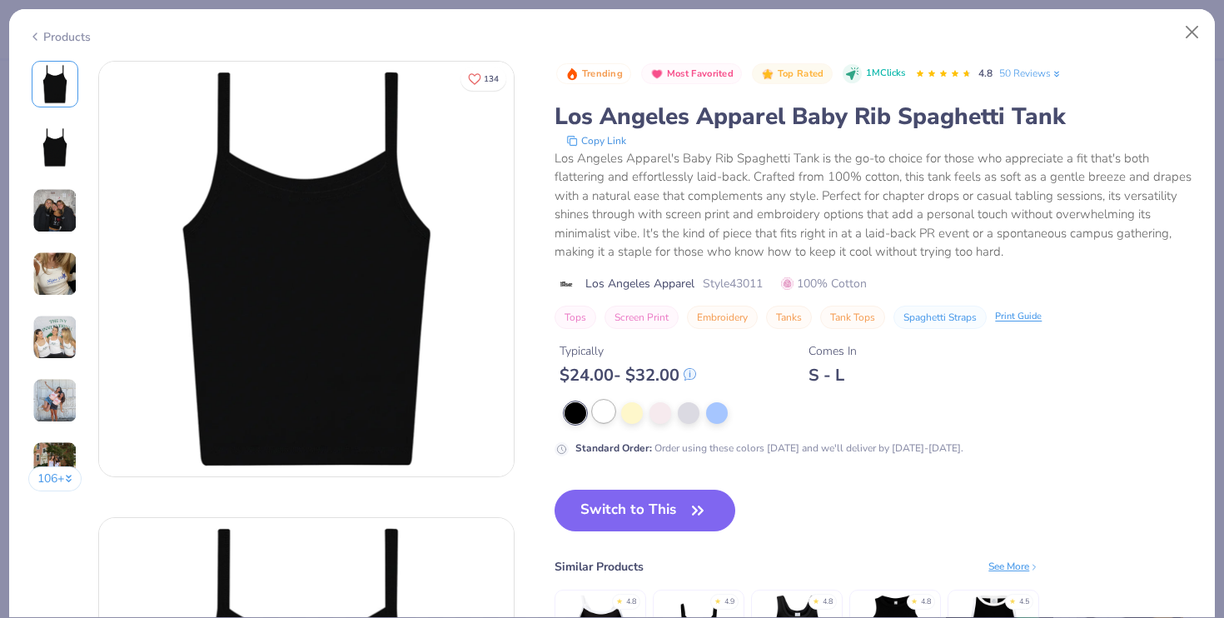
click at [605, 405] on div at bounding box center [604, 412] width 22 height 22
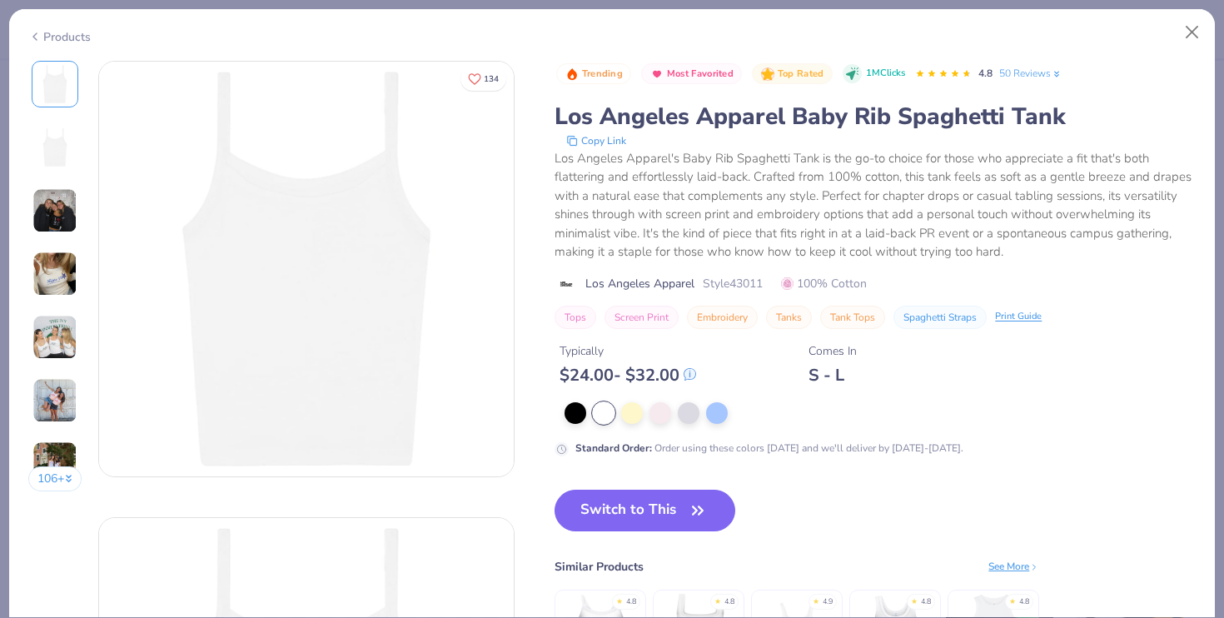
click at [66, 268] on img at bounding box center [54, 273] width 45 height 45
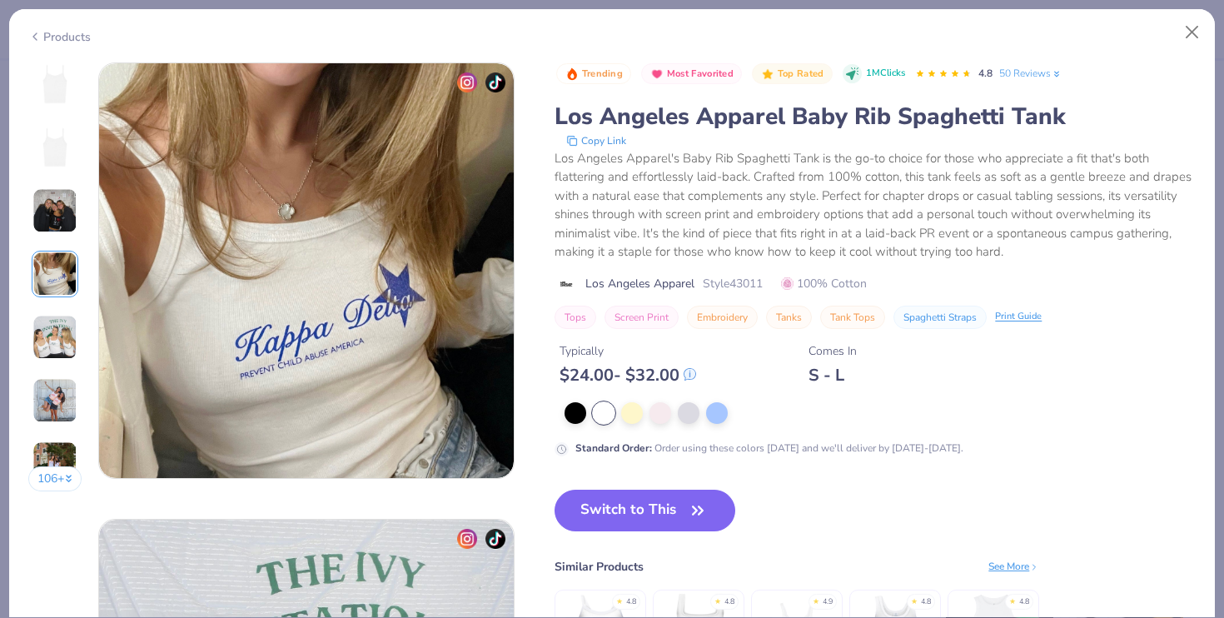
scroll to position [1369, 0]
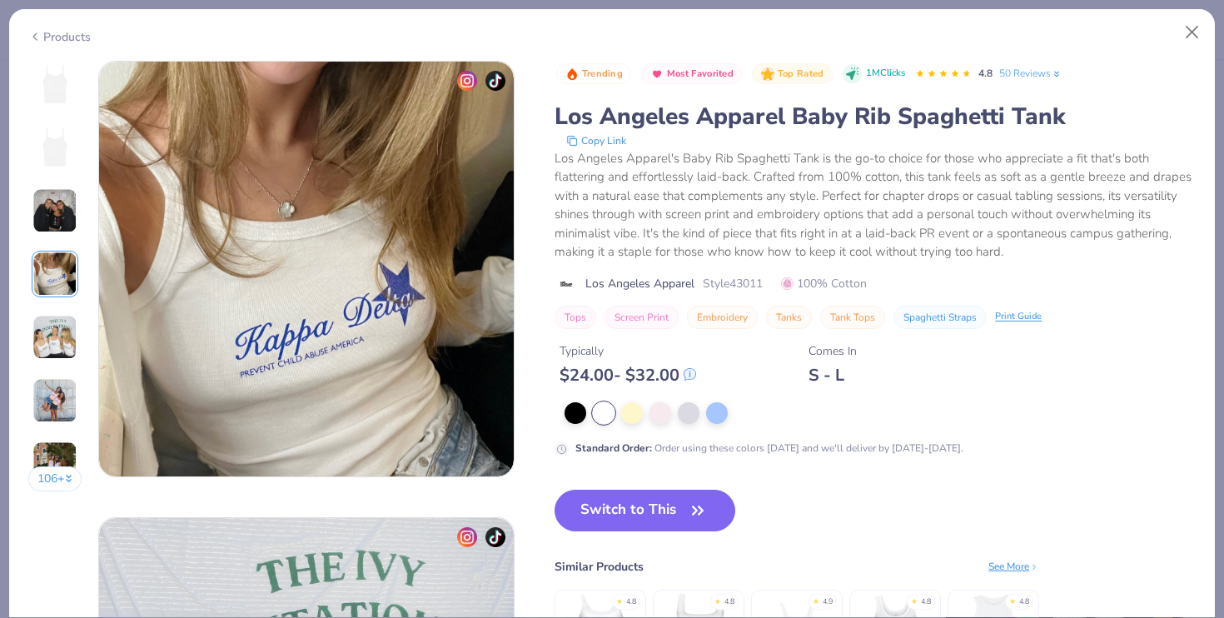
click at [48, 96] on img at bounding box center [55, 84] width 40 height 40
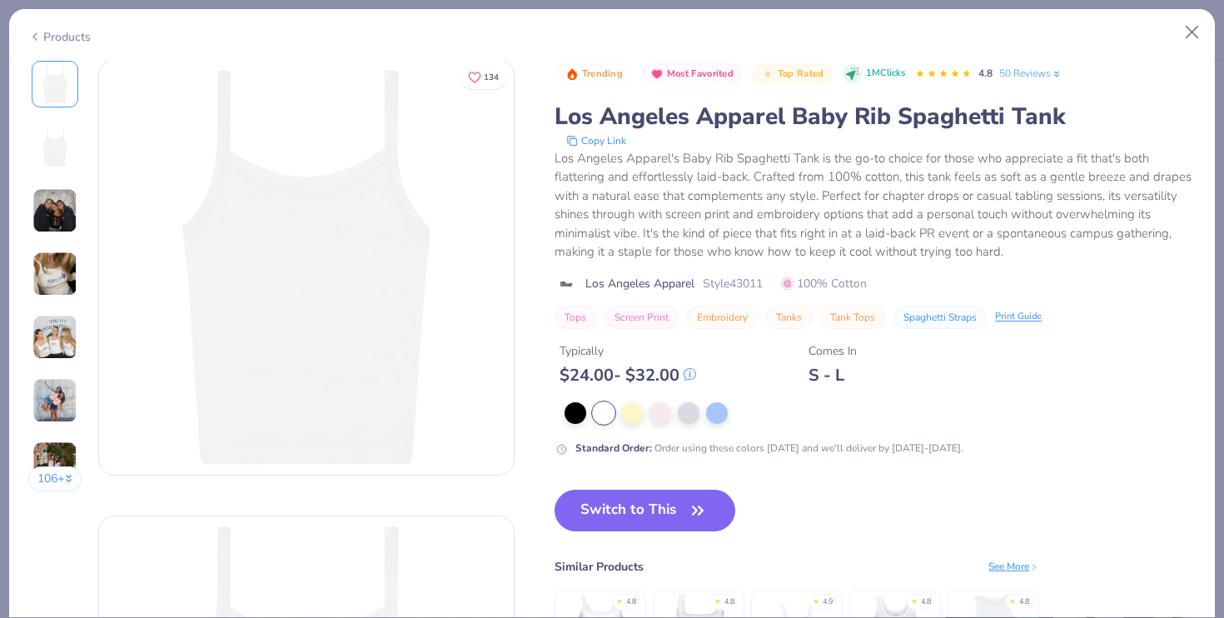
scroll to position [0, 0]
click at [1195, 30] on button "Close" at bounding box center [1193, 33] width 32 height 32
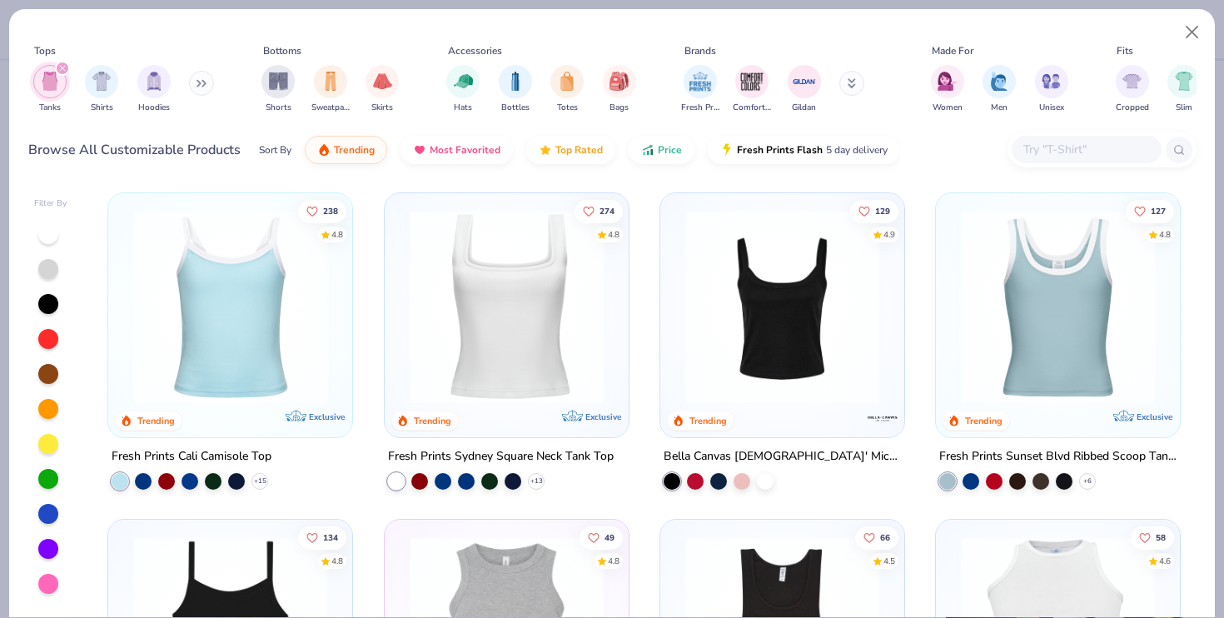
scroll to position [4, 0]
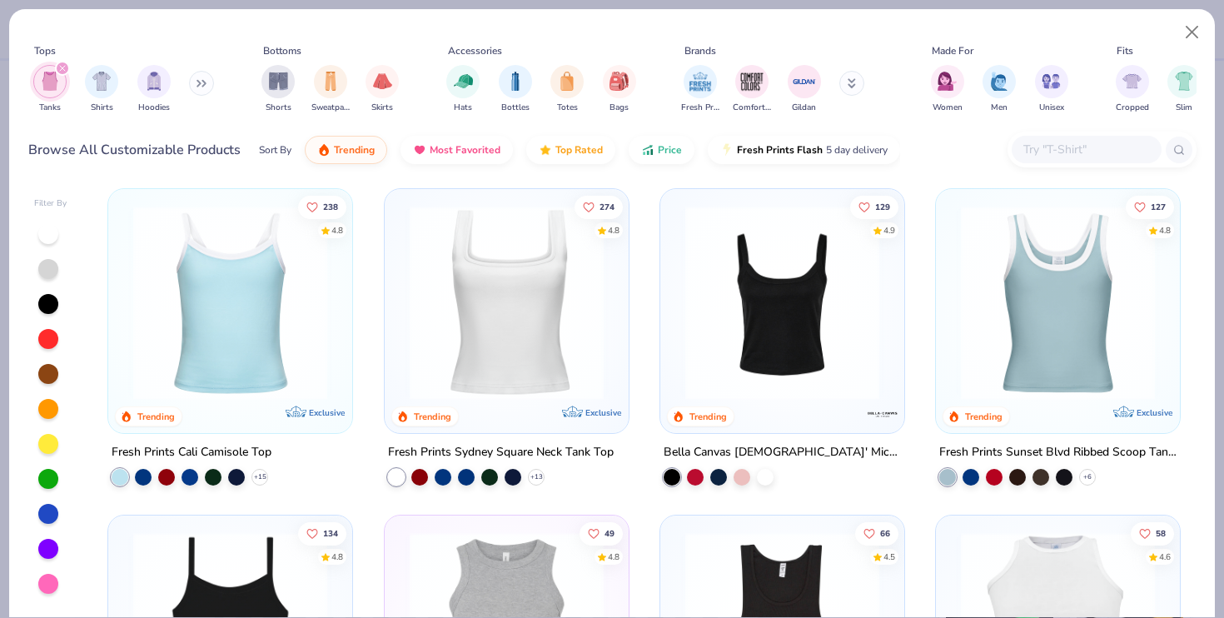
click at [749, 335] on img at bounding box center [782, 303] width 211 height 194
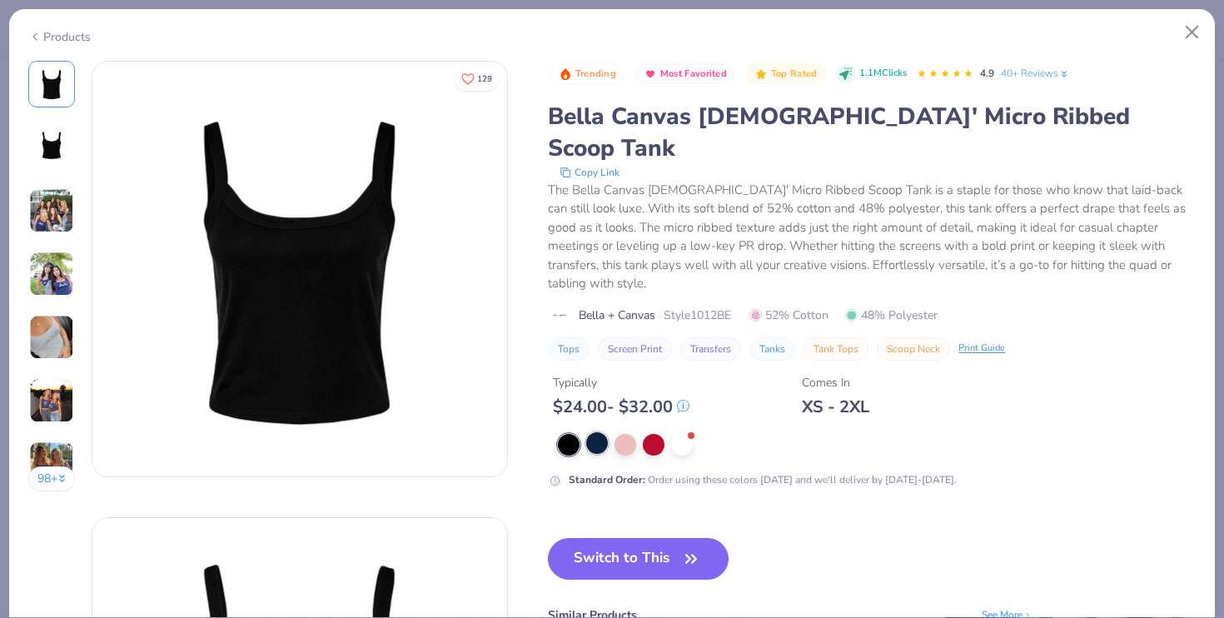
click at [600, 432] on div at bounding box center [597, 443] width 22 height 22
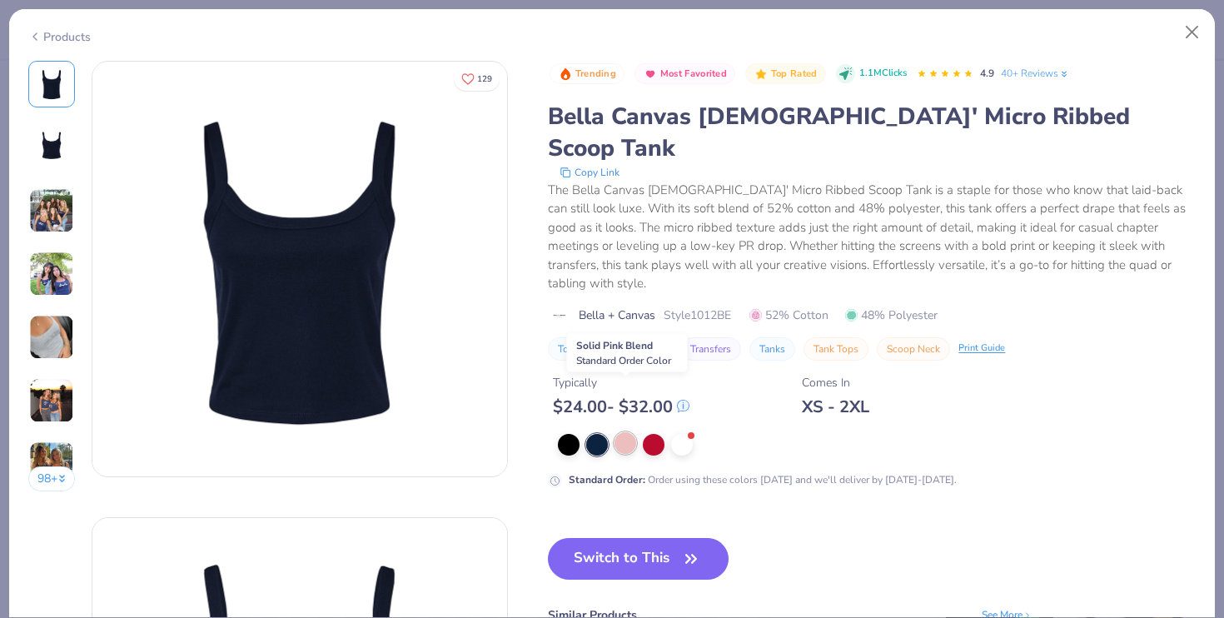
click at [623, 432] on div at bounding box center [626, 443] width 22 height 22
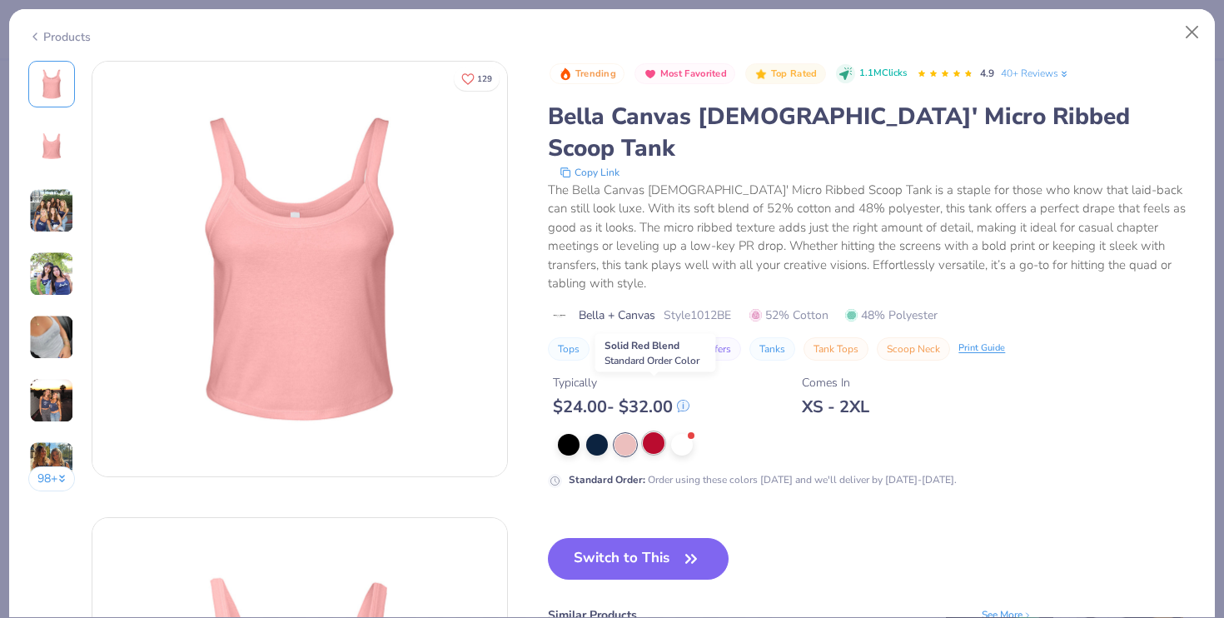
click at [648, 432] on div at bounding box center [654, 443] width 22 height 22
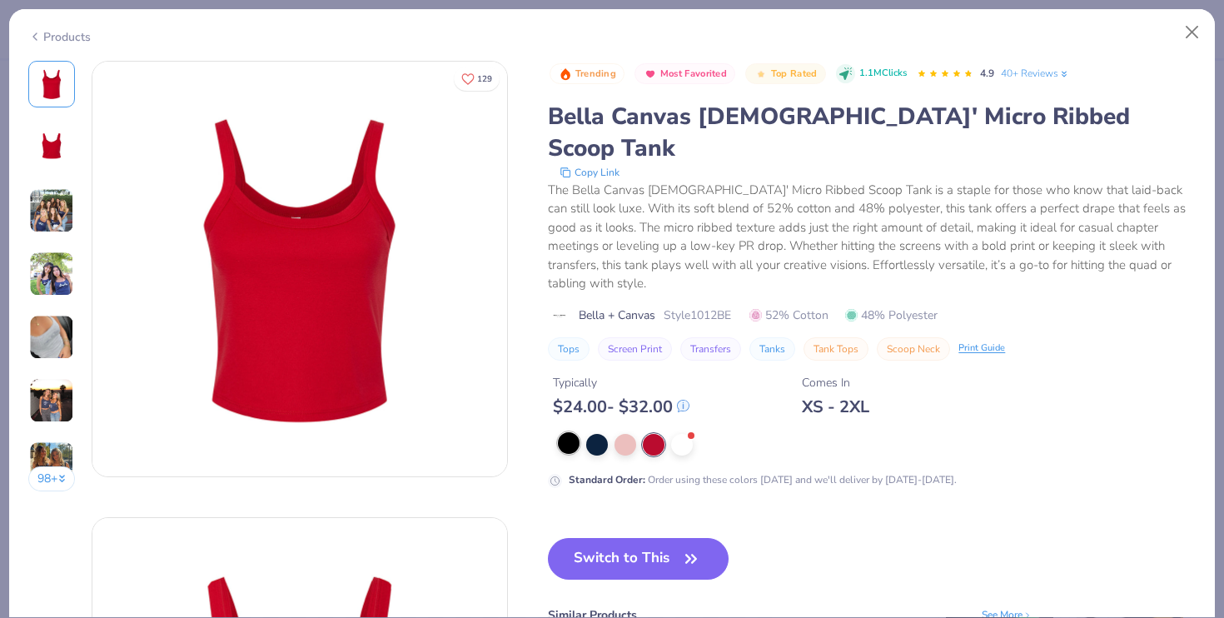
click at [570, 432] on div at bounding box center [569, 443] width 22 height 22
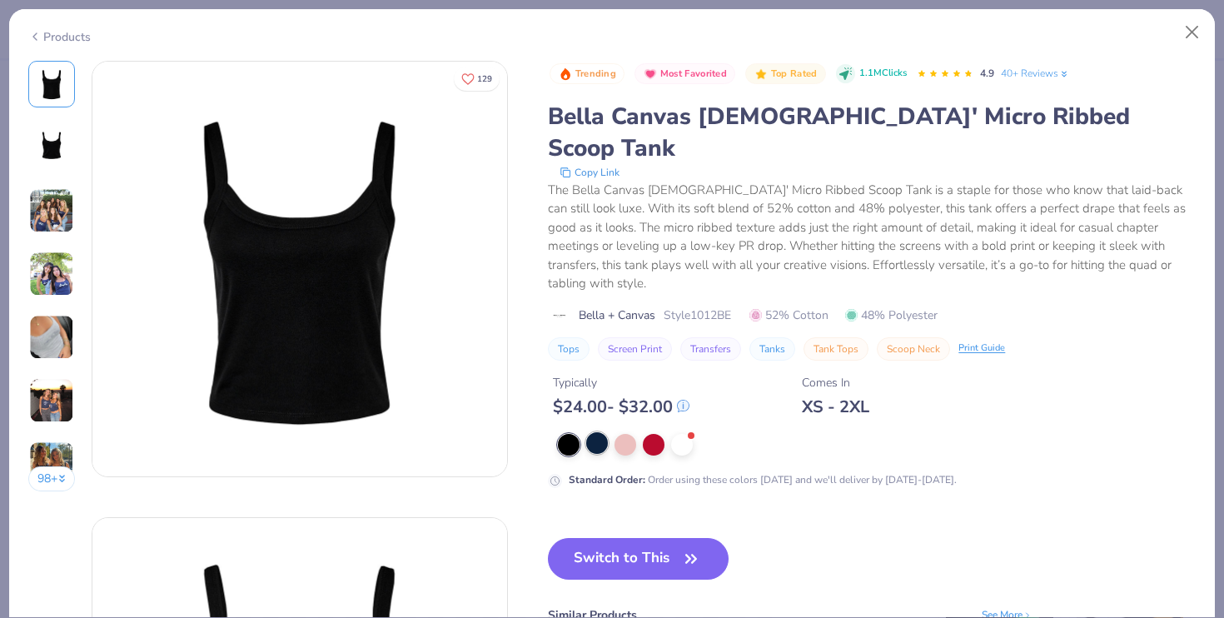
click at [593, 432] on div at bounding box center [597, 443] width 22 height 22
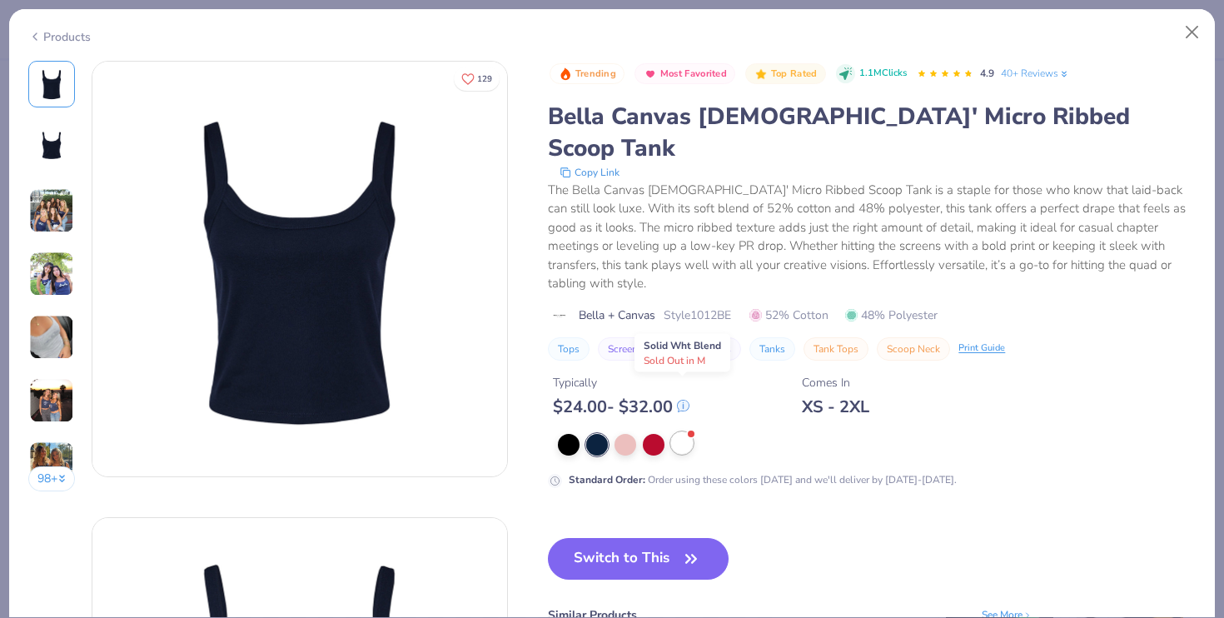
click at [685, 432] on div at bounding box center [682, 443] width 22 height 22
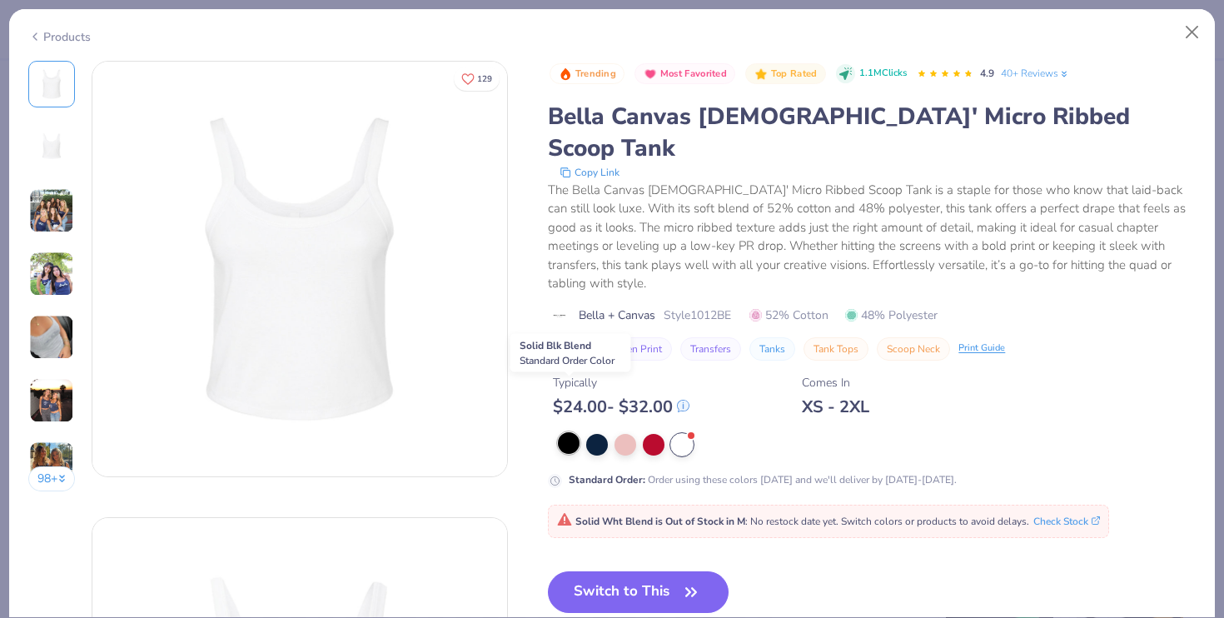
click at [569, 432] on div at bounding box center [569, 443] width 22 height 22
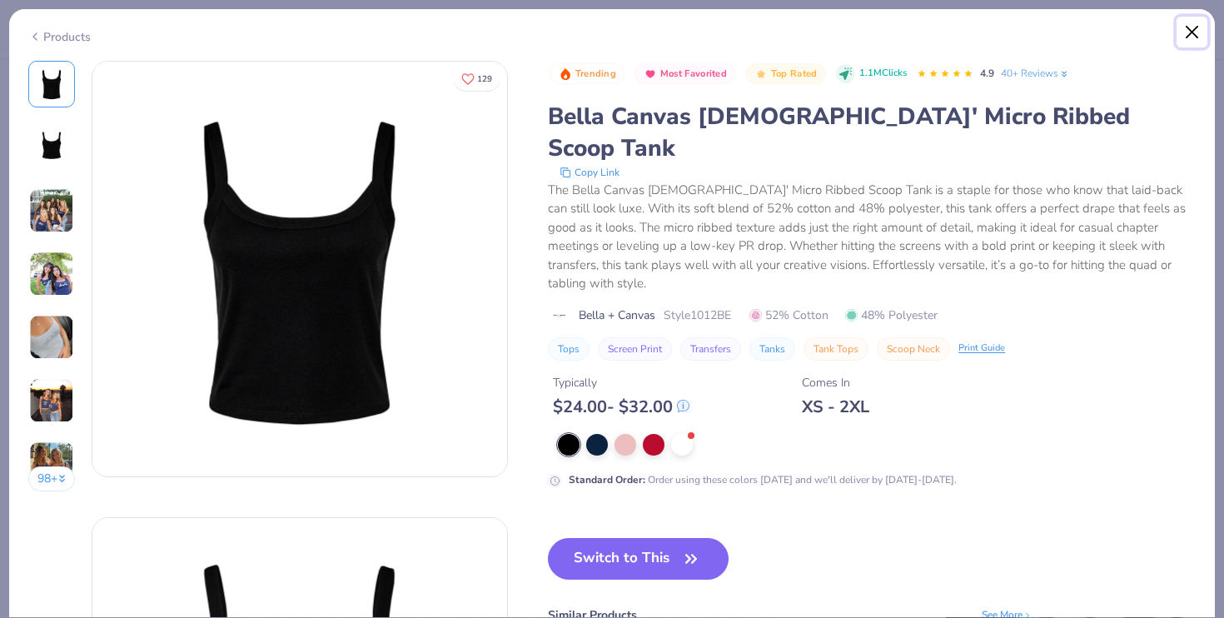
click at [1193, 37] on button "Close" at bounding box center [1193, 33] width 32 height 32
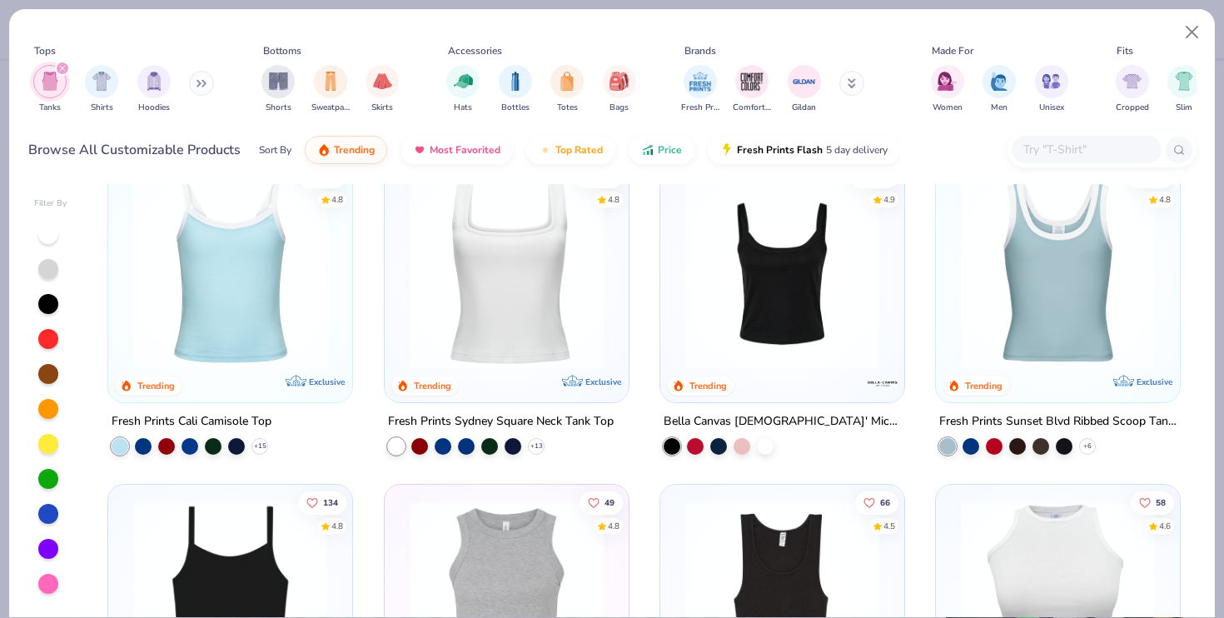
scroll to position [38, 0]
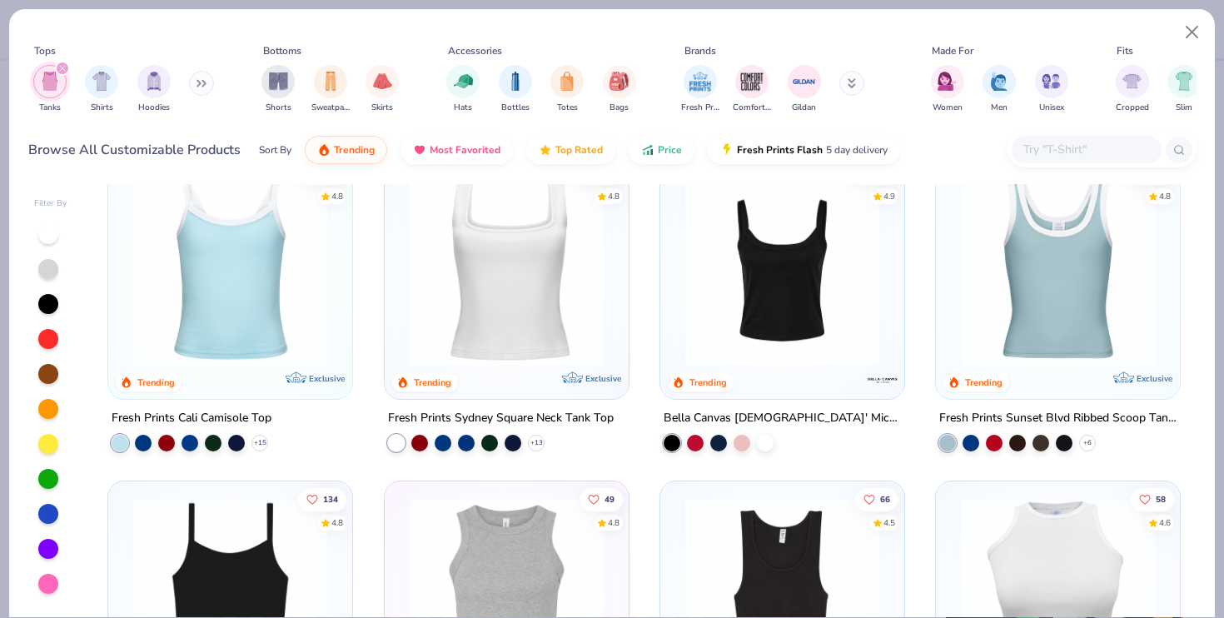
click at [287, 291] on img at bounding box center [230, 269] width 211 height 194
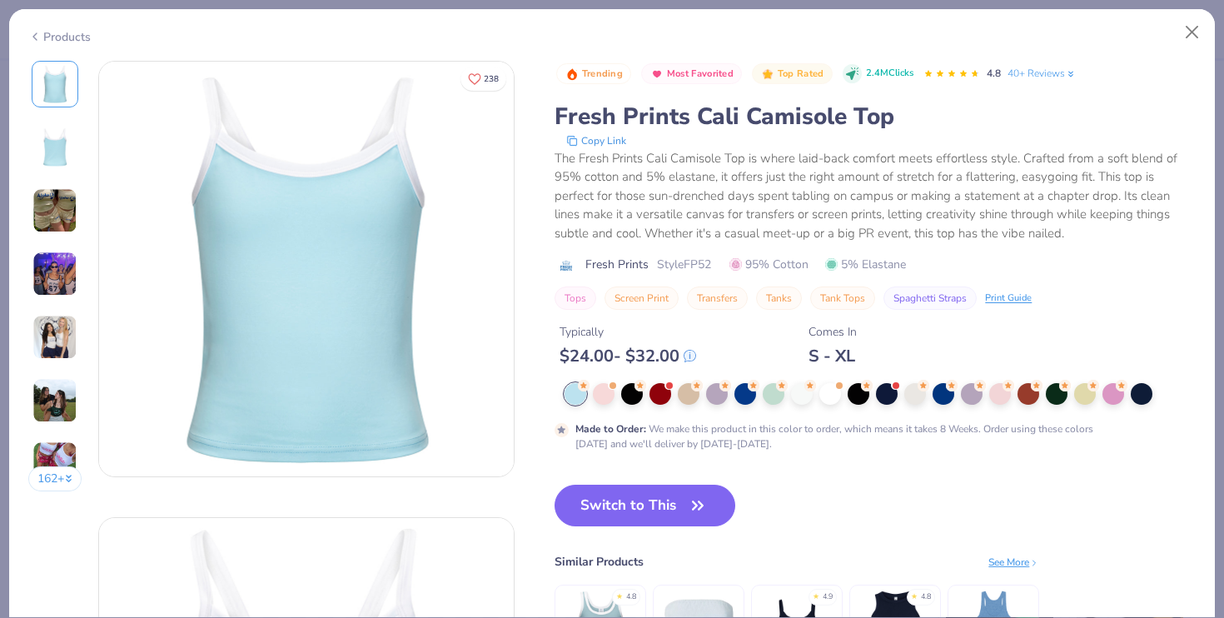
click at [837, 405] on div at bounding box center [880, 394] width 631 height 22
click at [832, 398] on div at bounding box center [830, 392] width 22 height 22
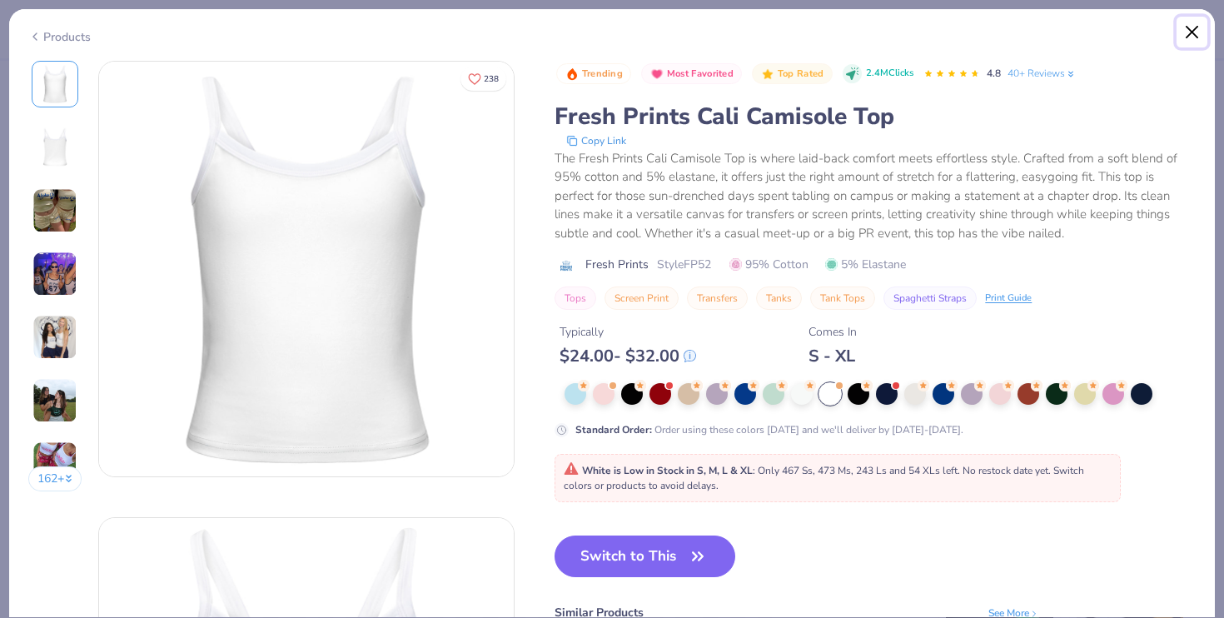
click at [1188, 31] on button "Close" at bounding box center [1193, 33] width 32 height 32
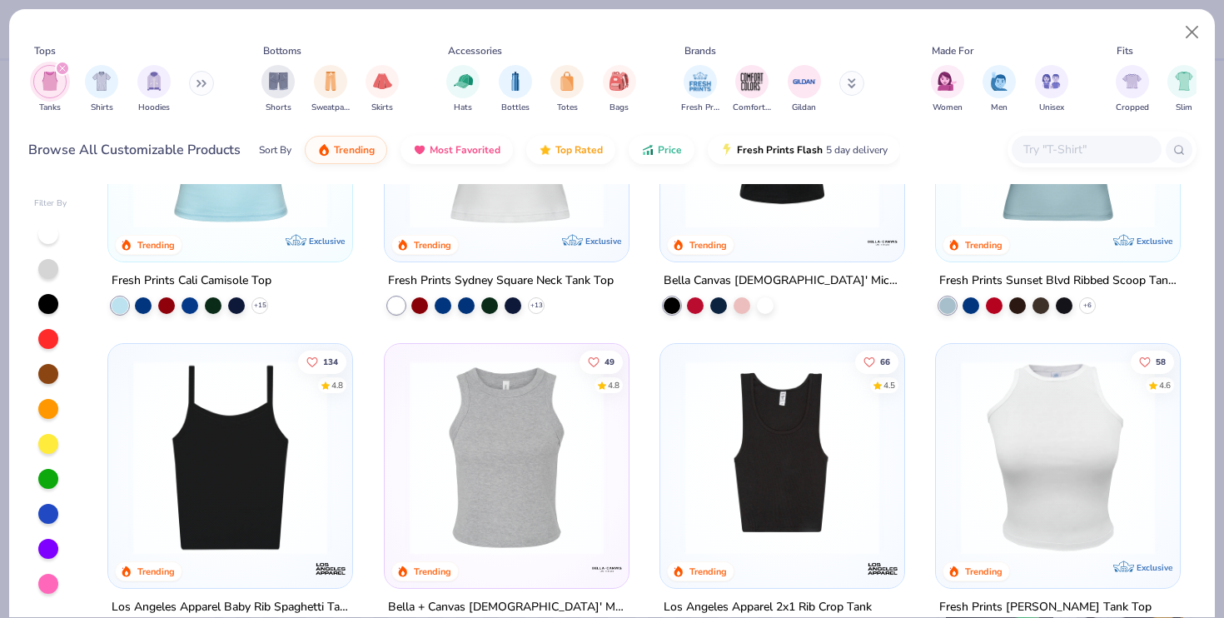
scroll to position [207, 0]
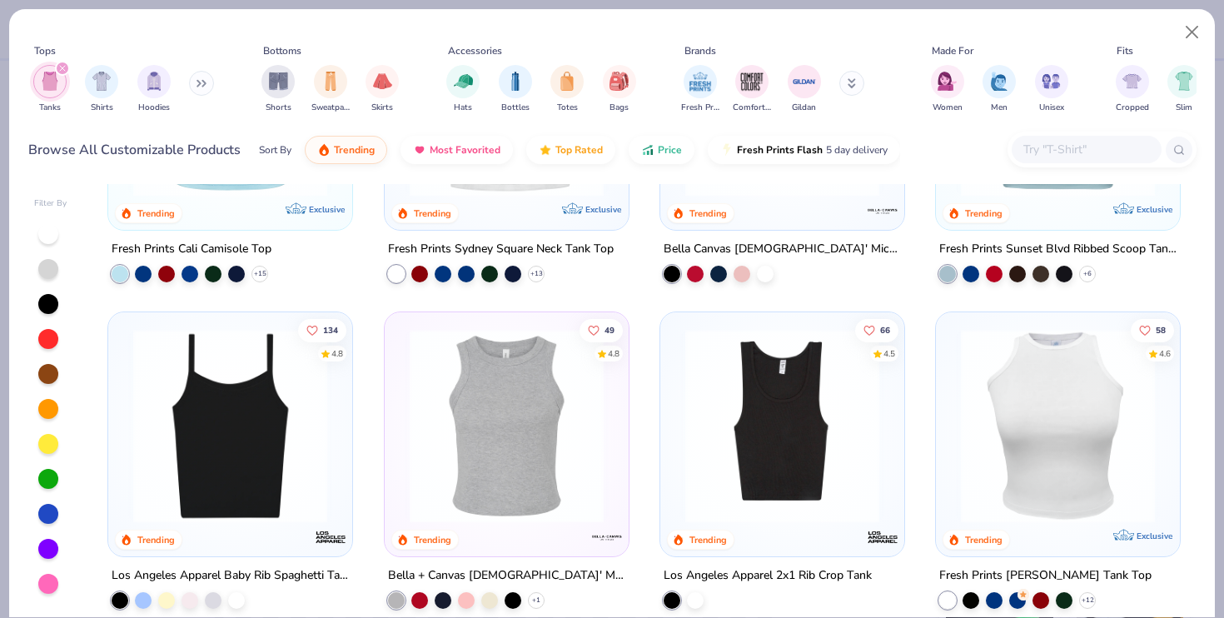
click at [260, 453] on img at bounding box center [230, 426] width 211 height 194
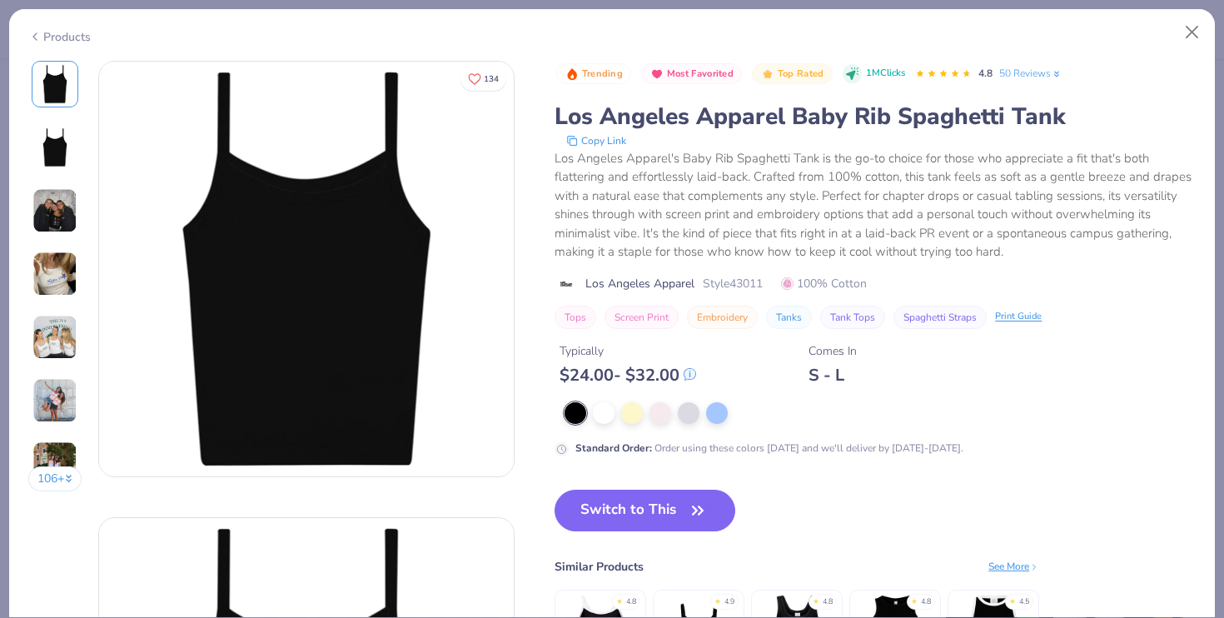
click at [38, 410] on img at bounding box center [54, 400] width 45 height 45
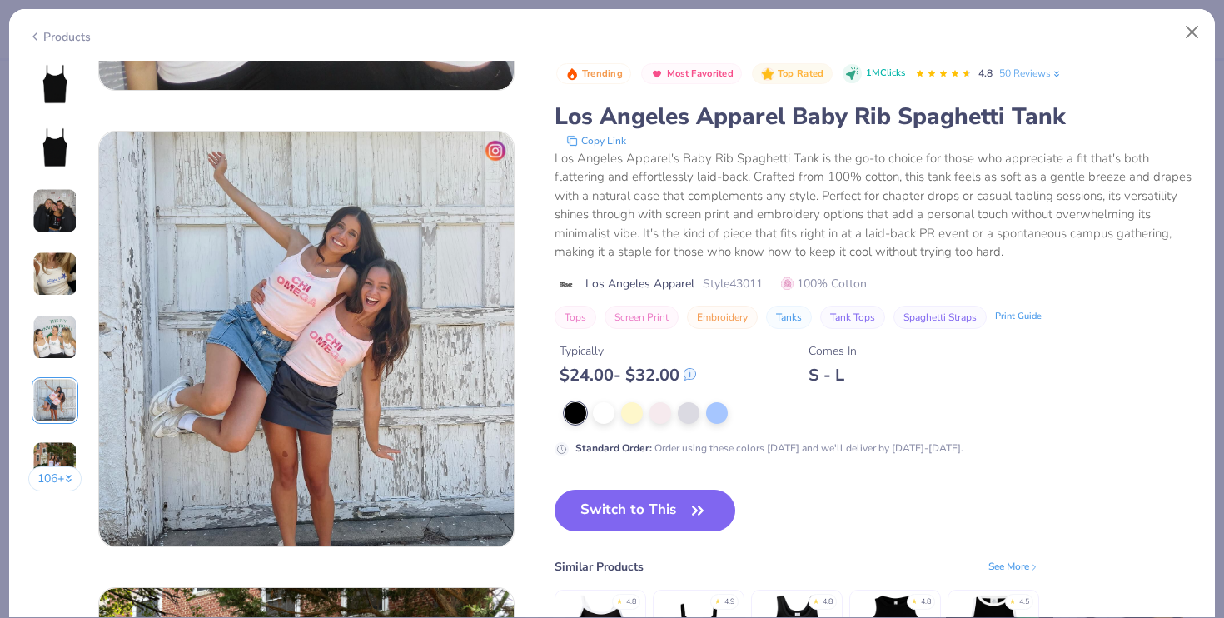
scroll to position [2282, 0]
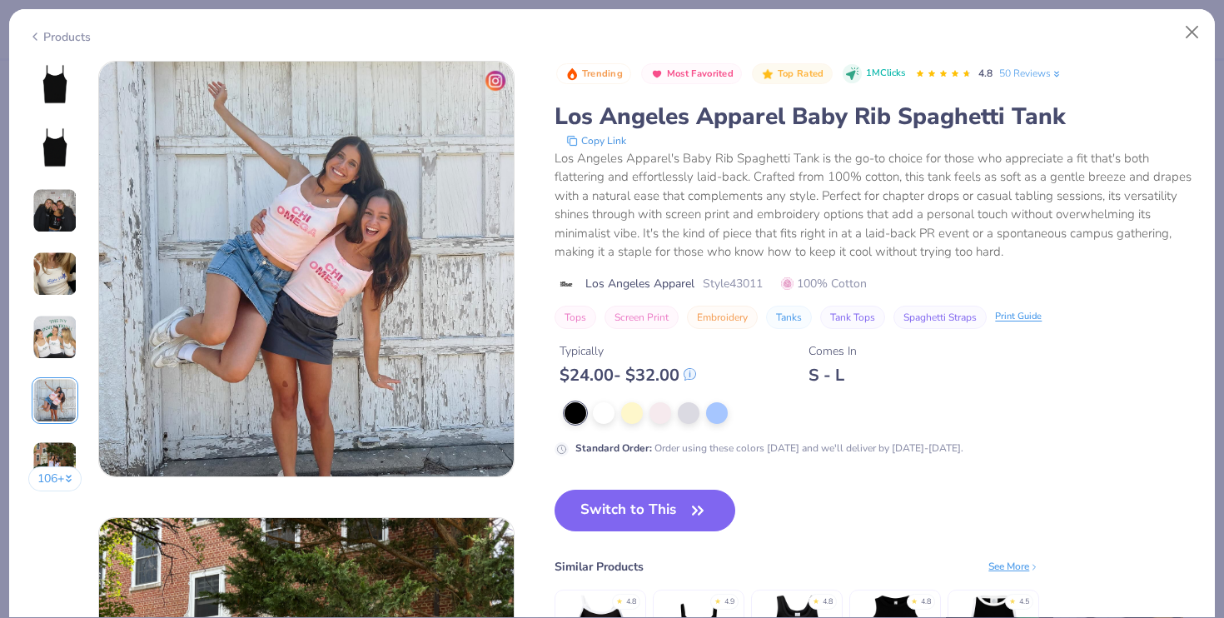
click at [57, 478] on button "106 +" at bounding box center [55, 478] width 54 height 25
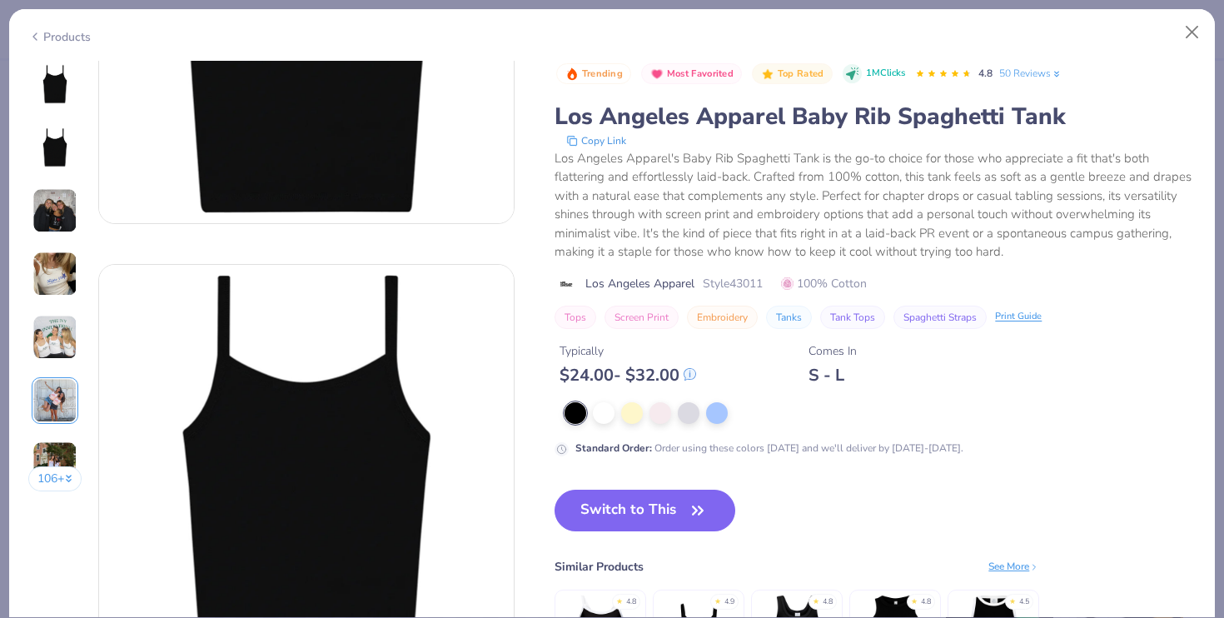
scroll to position [0, 0]
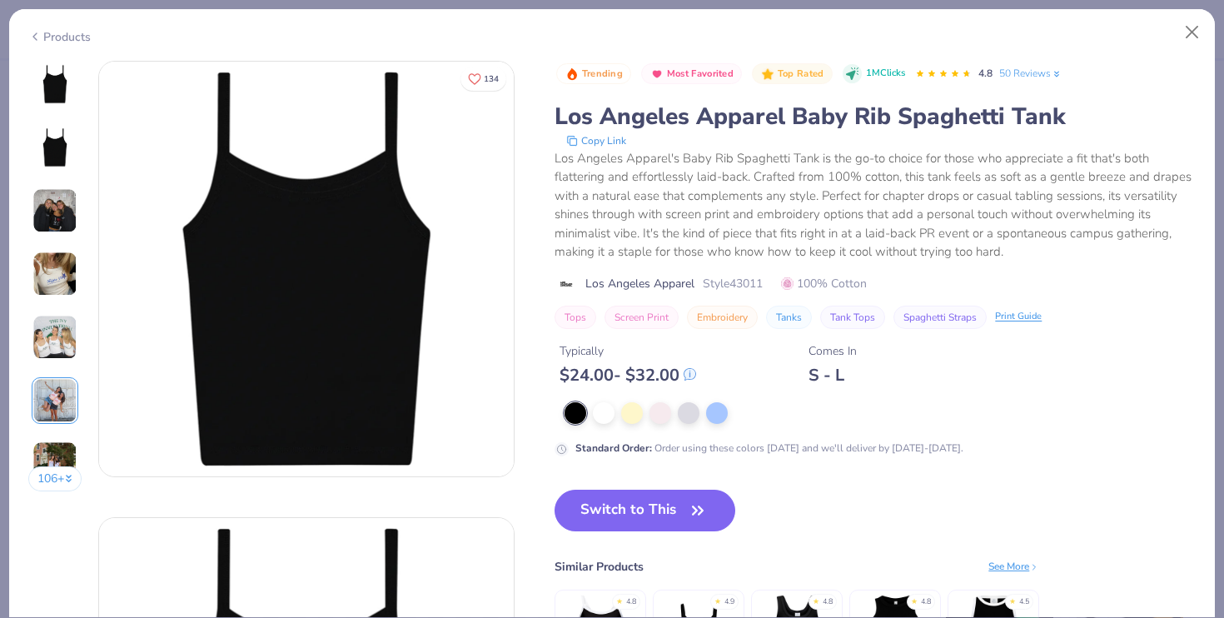
click at [50, 87] on img at bounding box center [55, 84] width 40 height 40
click at [603, 407] on div at bounding box center [604, 412] width 22 height 22
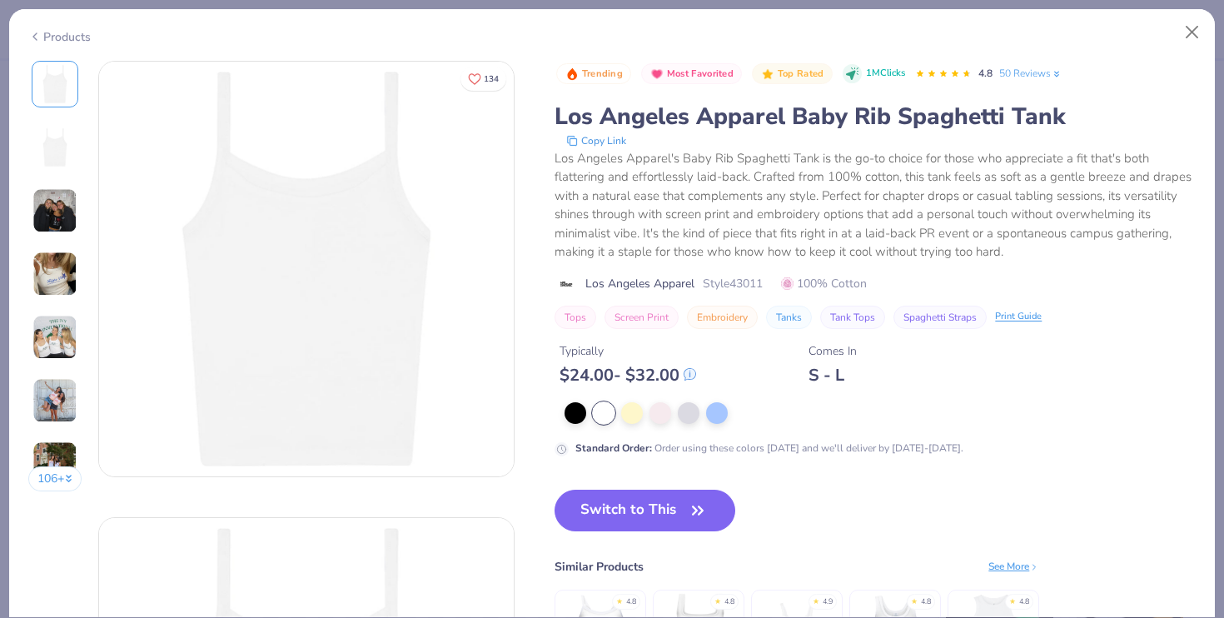
click at [52, 261] on img at bounding box center [54, 273] width 45 height 45
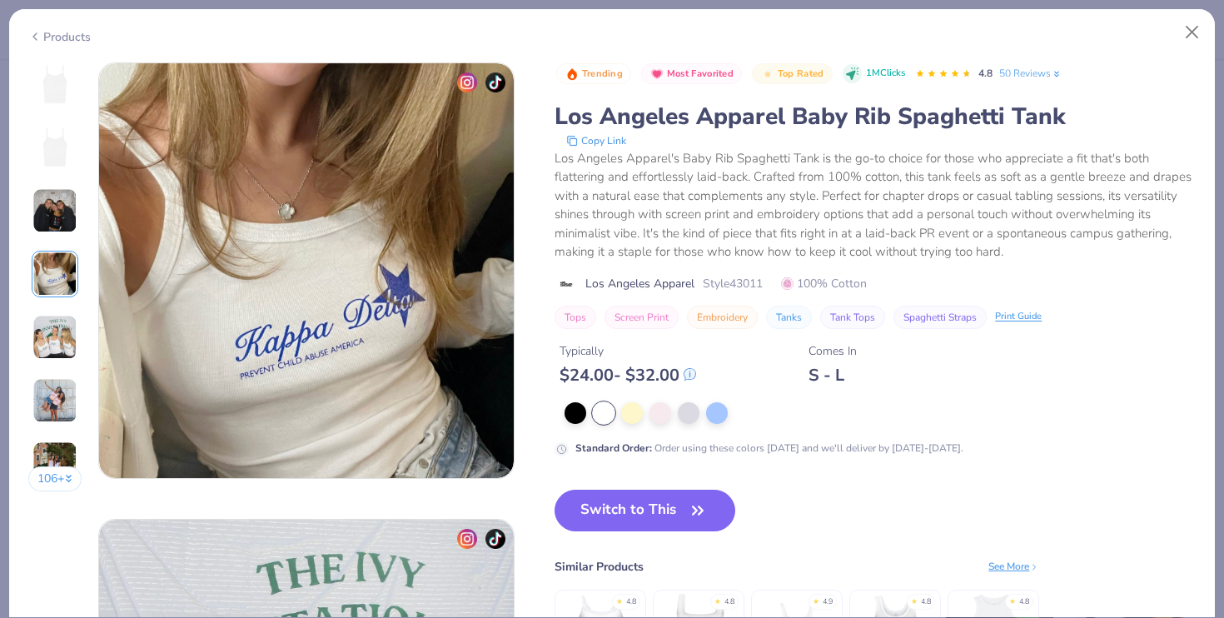
scroll to position [1369, 0]
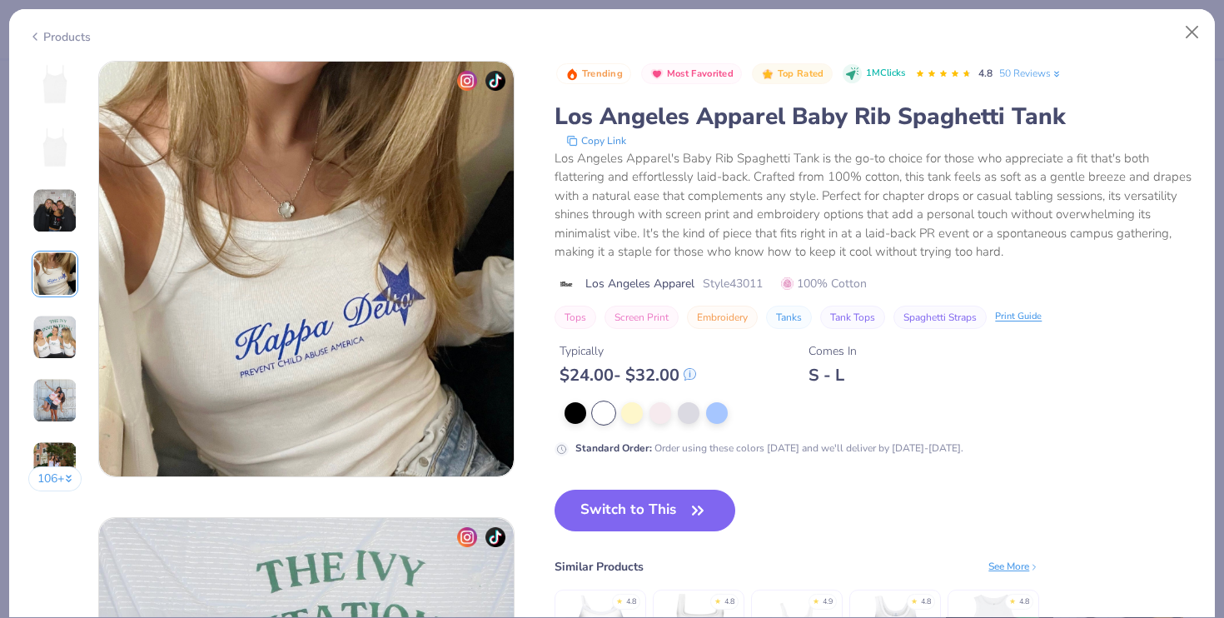
click at [172, 211] on img at bounding box center [306, 269] width 415 height 415
click at [51, 326] on img at bounding box center [54, 337] width 45 height 45
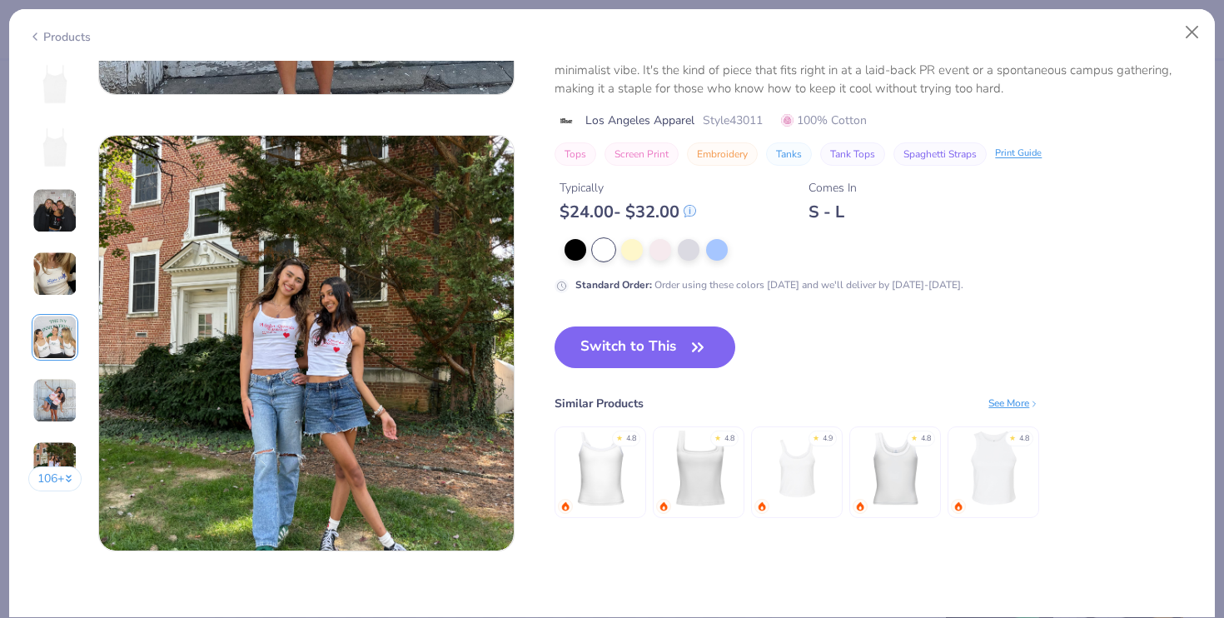
scroll to position [2666, 0]
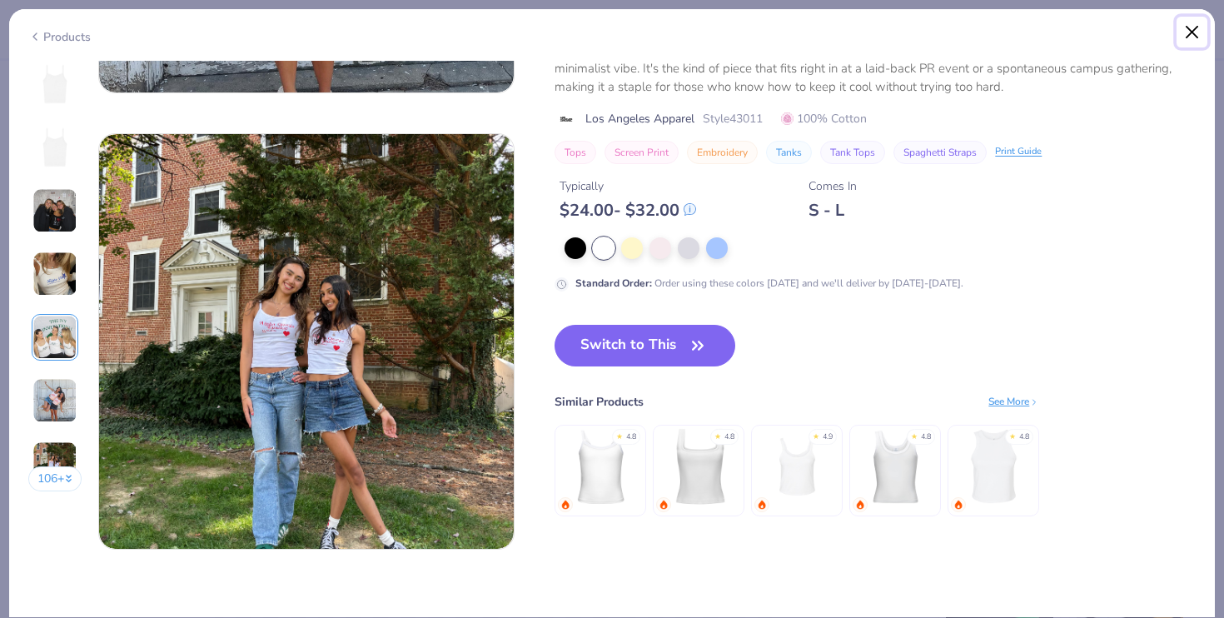
click at [1192, 37] on button "Close" at bounding box center [1193, 33] width 32 height 32
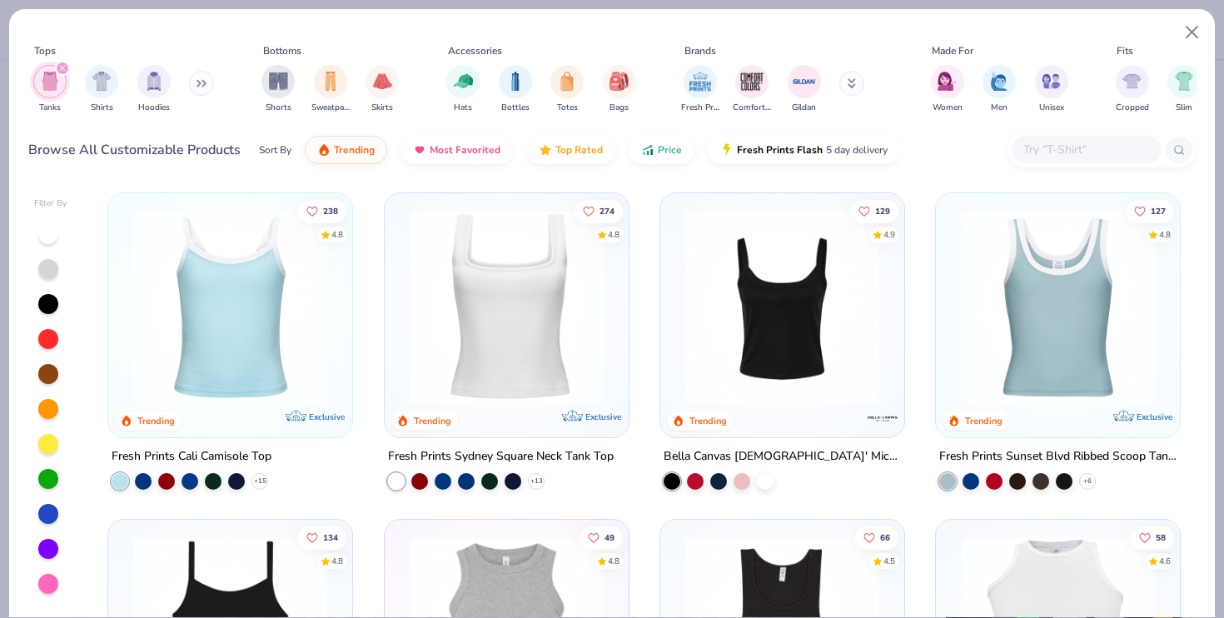
click at [774, 346] on img at bounding box center [782, 307] width 211 height 194
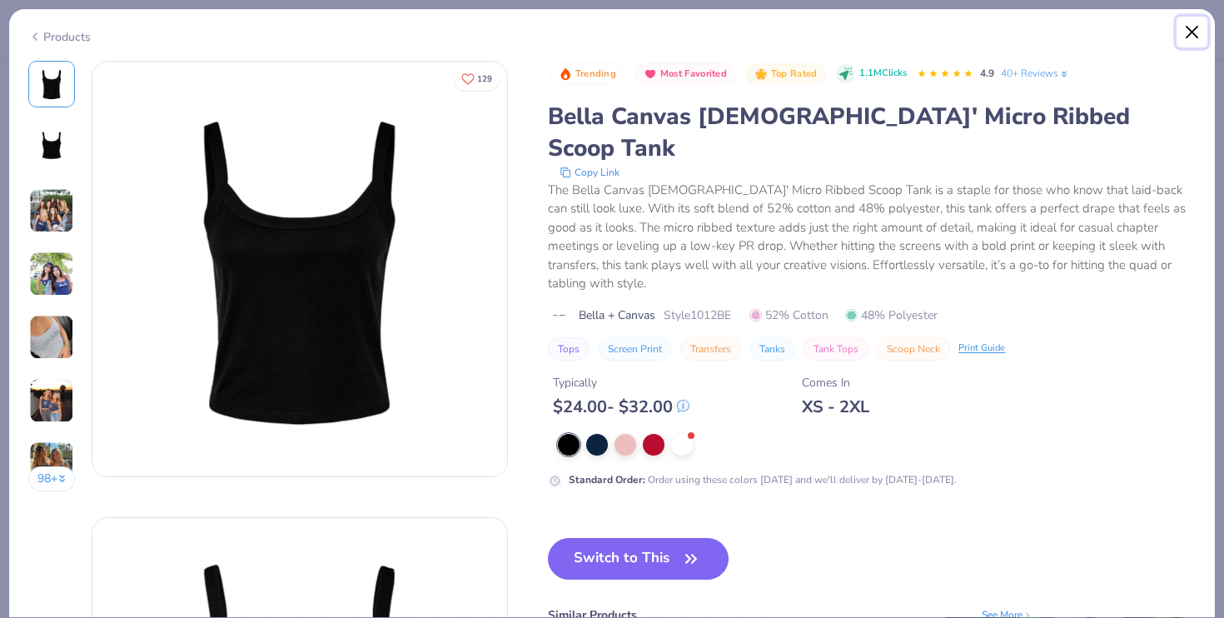
click at [1191, 33] on button "Close" at bounding box center [1193, 33] width 32 height 32
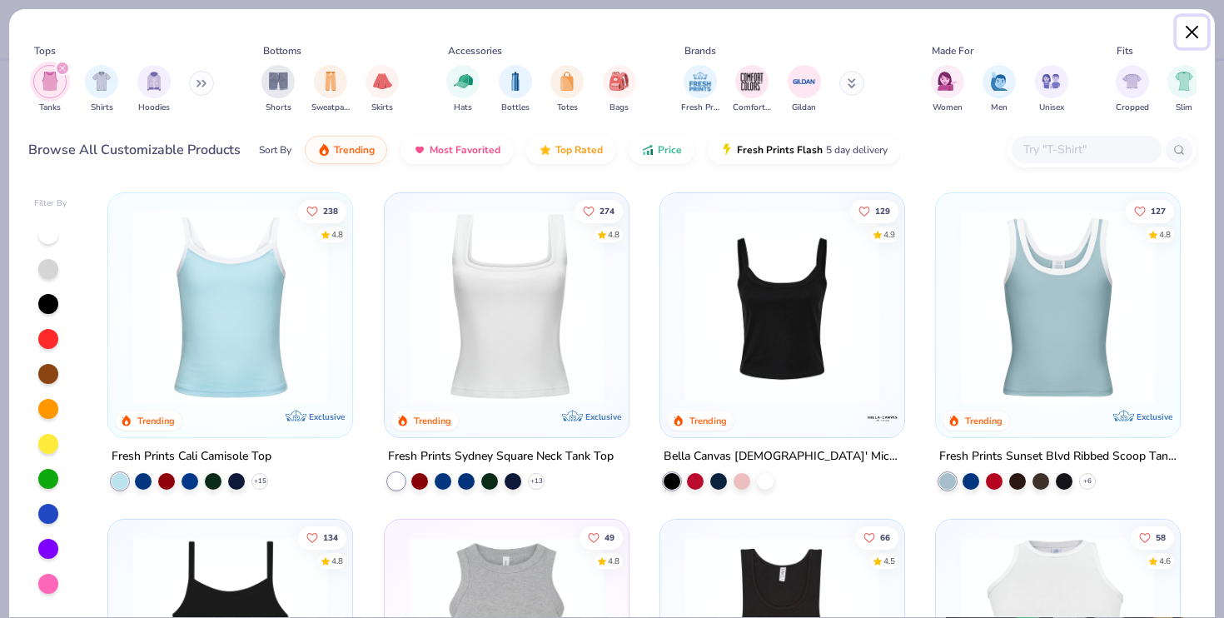
click at [1187, 39] on button "Close" at bounding box center [1193, 33] width 32 height 32
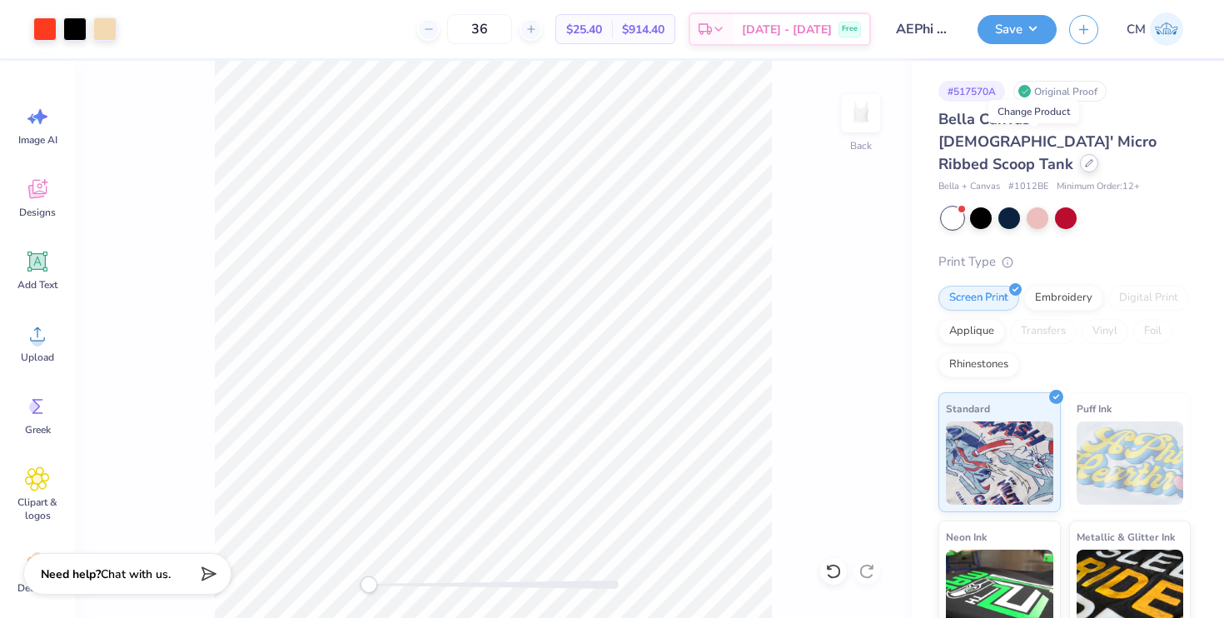
click at [1085, 159] on icon at bounding box center [1089, 163] width 8 height 8
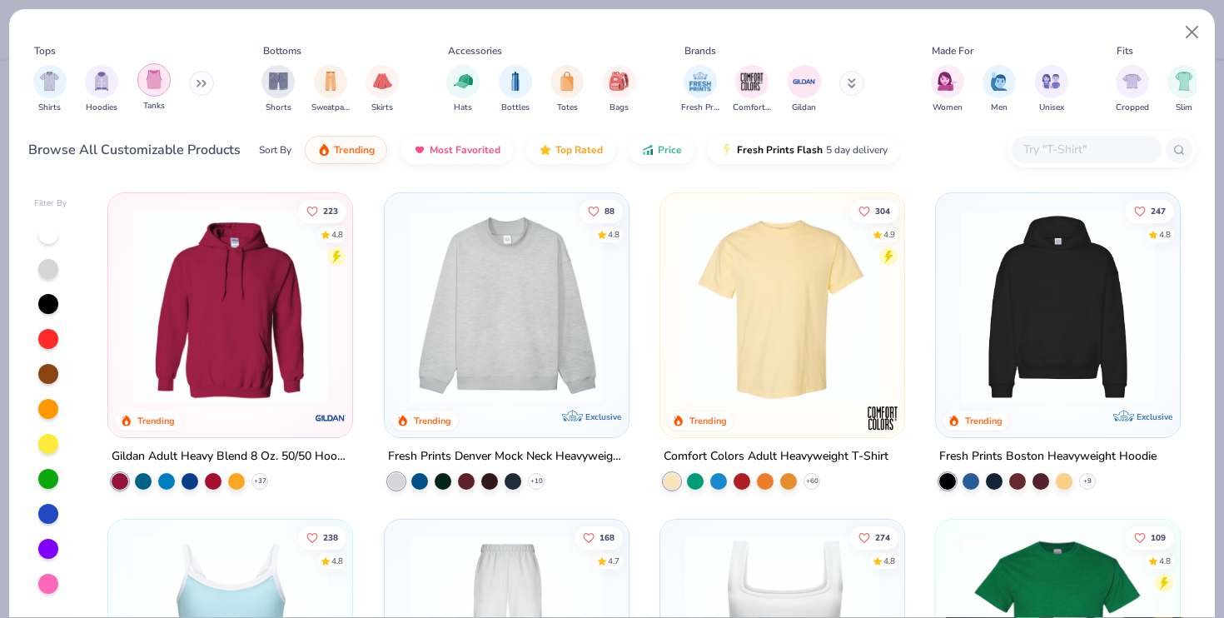
click at [147, 92] on div "filter for Tanks" at bounding box center [153, 79] width 33 height 33
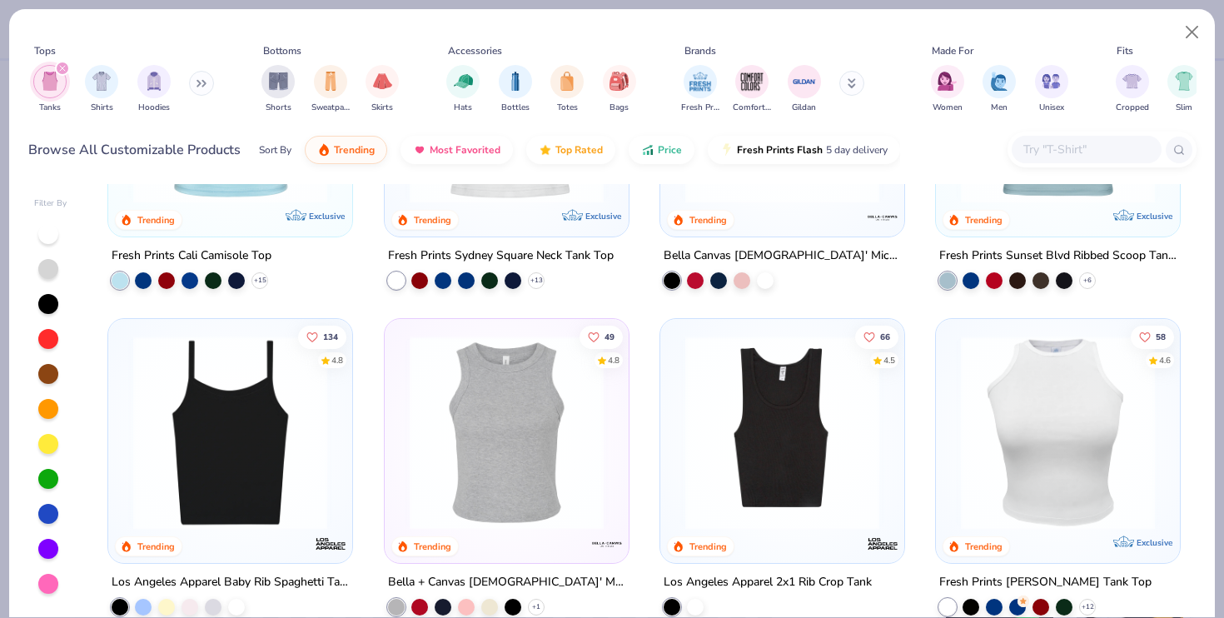
scroll to position [224, 0]
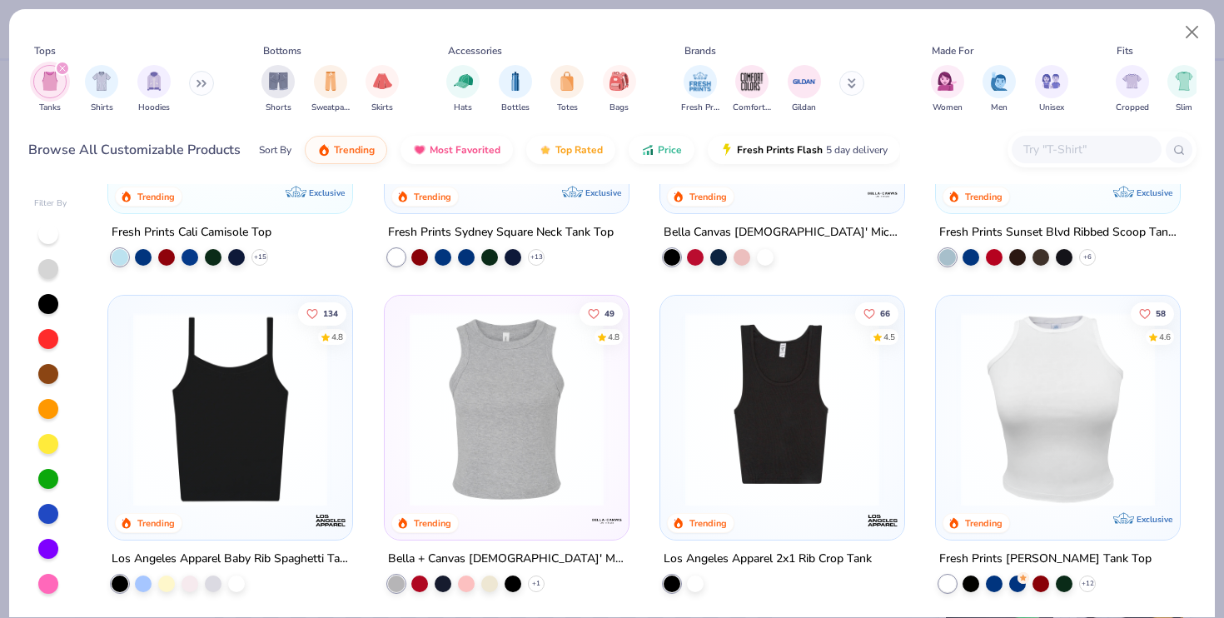
click at [247, 421] on img at bounding box center [230, 409] width 211 height 194
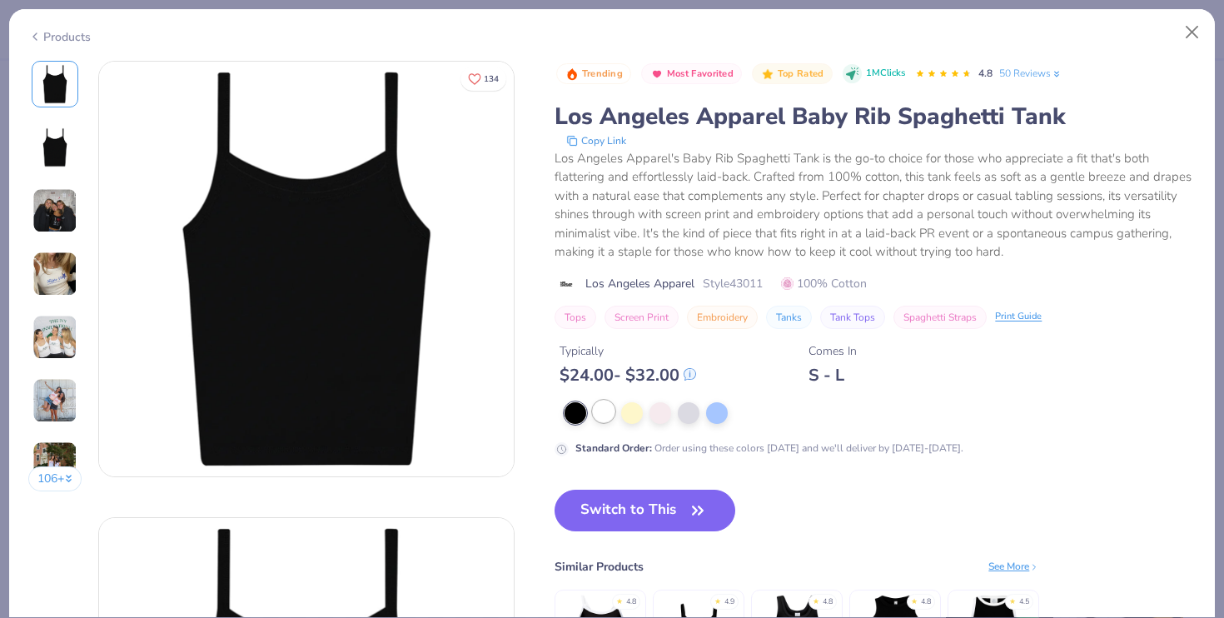
click at [610, 408] on div at bounding box center [604, 412] width 22 height 22
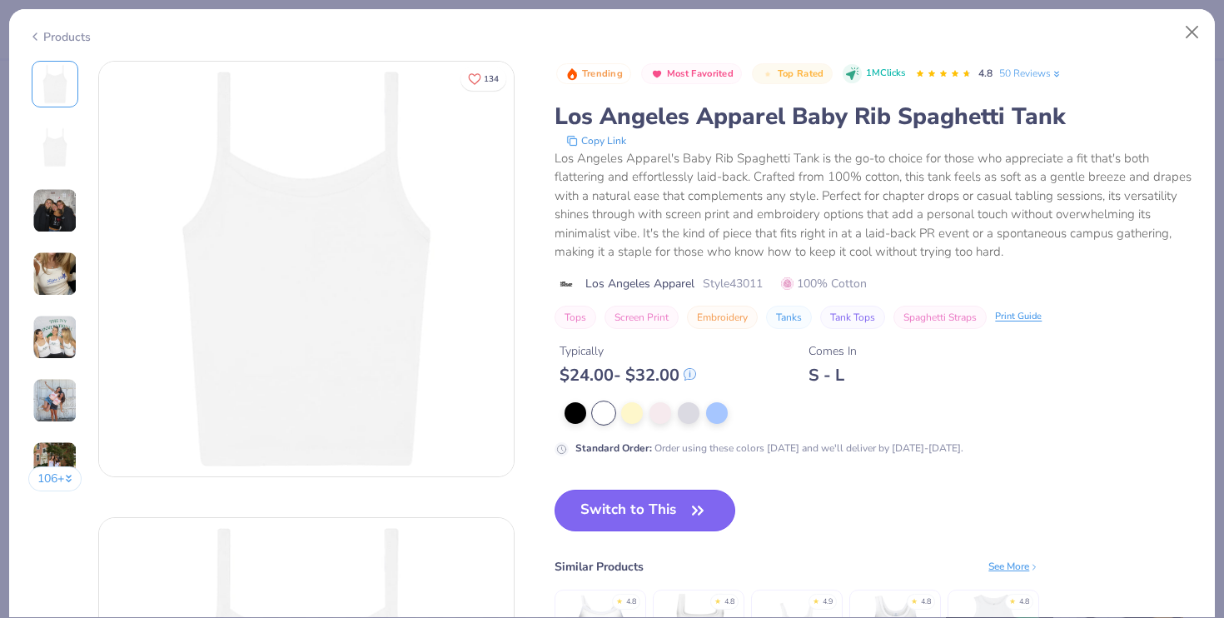
click at [630, 510] on button "Switch to This" at bounding box center [645, 511] width 181 height 42
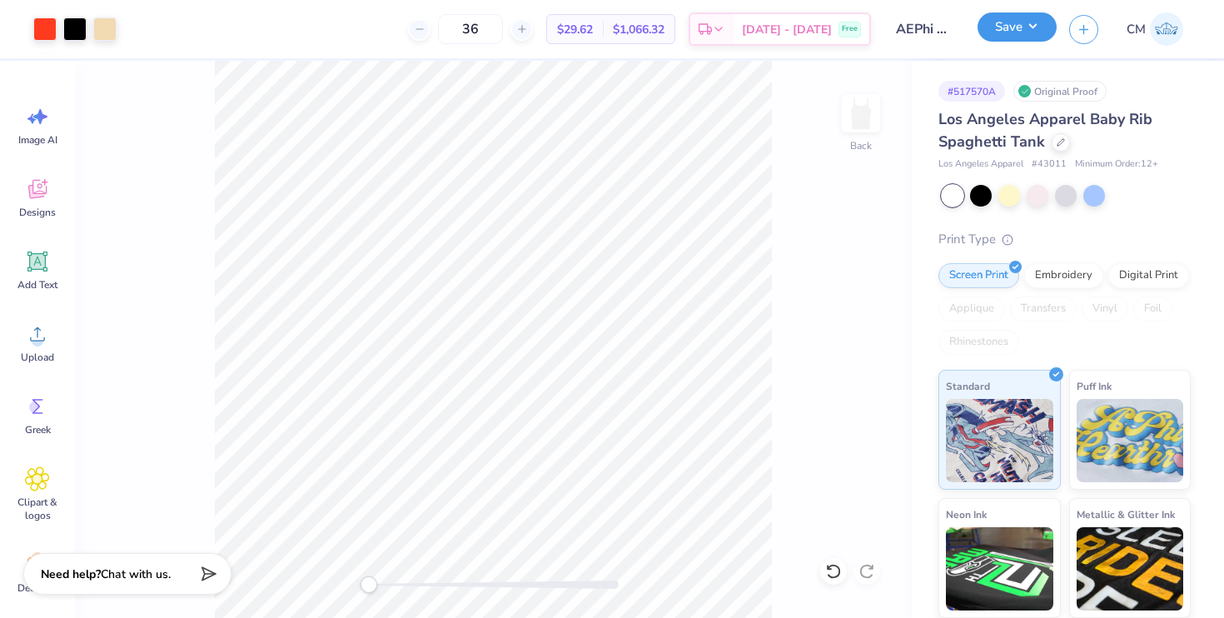
click at [1014, 32] on button "Save" at bounding box center [1017, 26] width 79 height 29
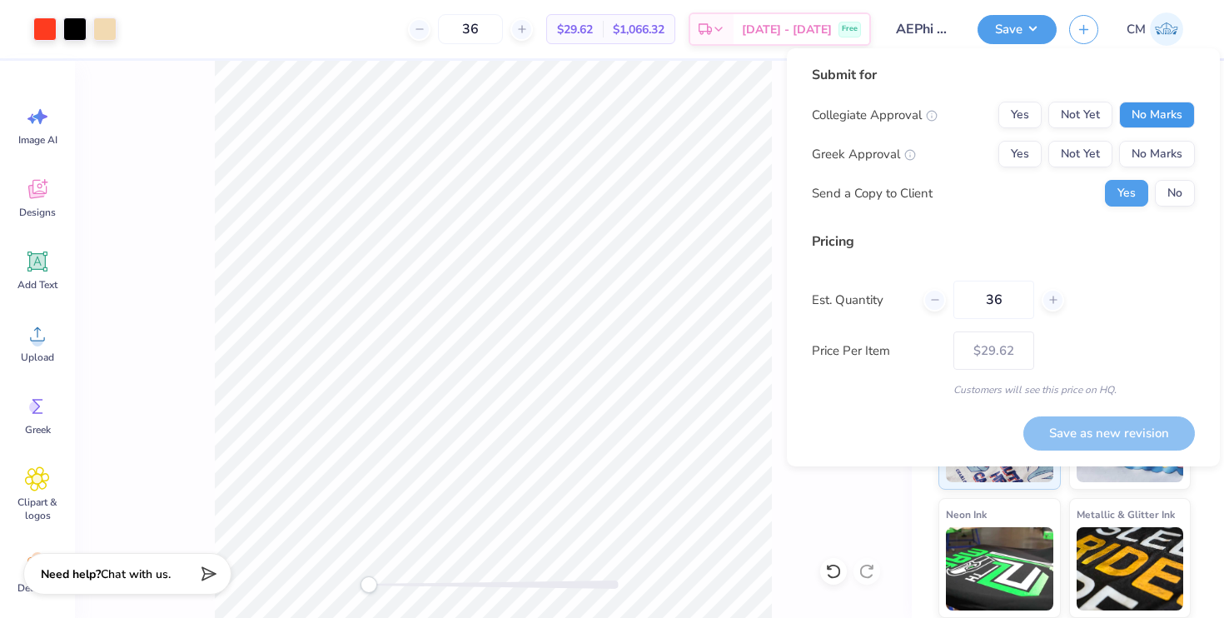
click at [1153, 112] on button "No Marks" at bounding box center [1157, 115] width 76 height 27
click at [1020, 148] on button "Yes" at bounding box center [1019, 154] width 43 height 27
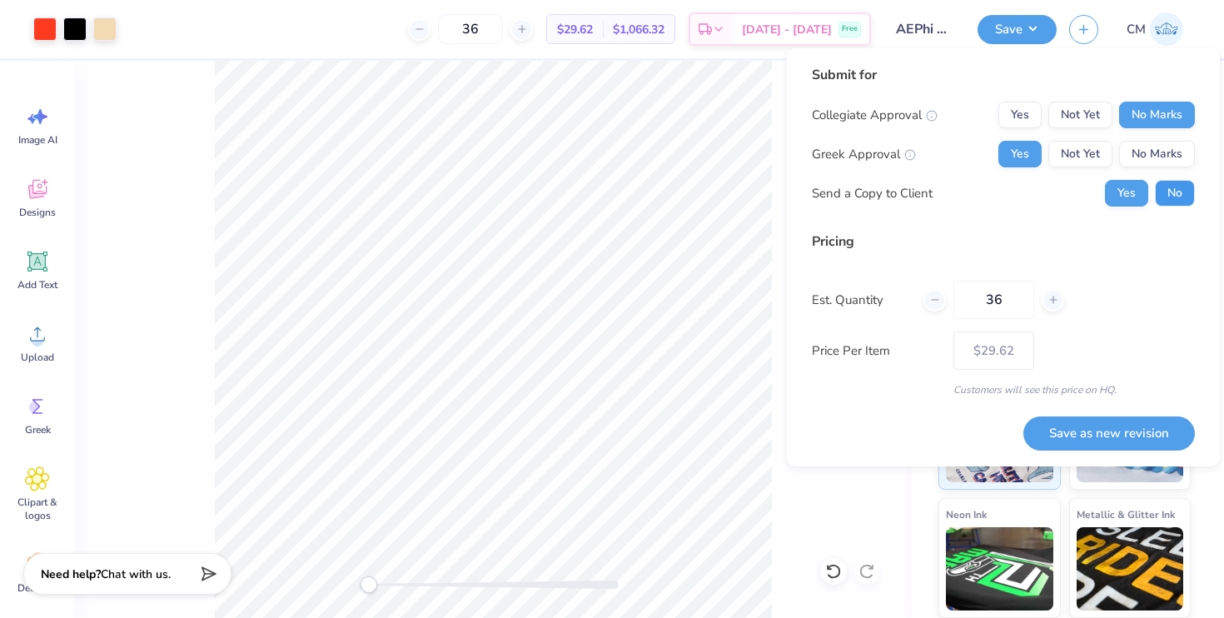
click at [1170, 187] on button "No" at bounding box center [1175, 193] width 40 height 27
click at [1097, 441] on button "Save as new revision" at bounding box center [1109, 433] width 172 height 34
type input "$29.62"
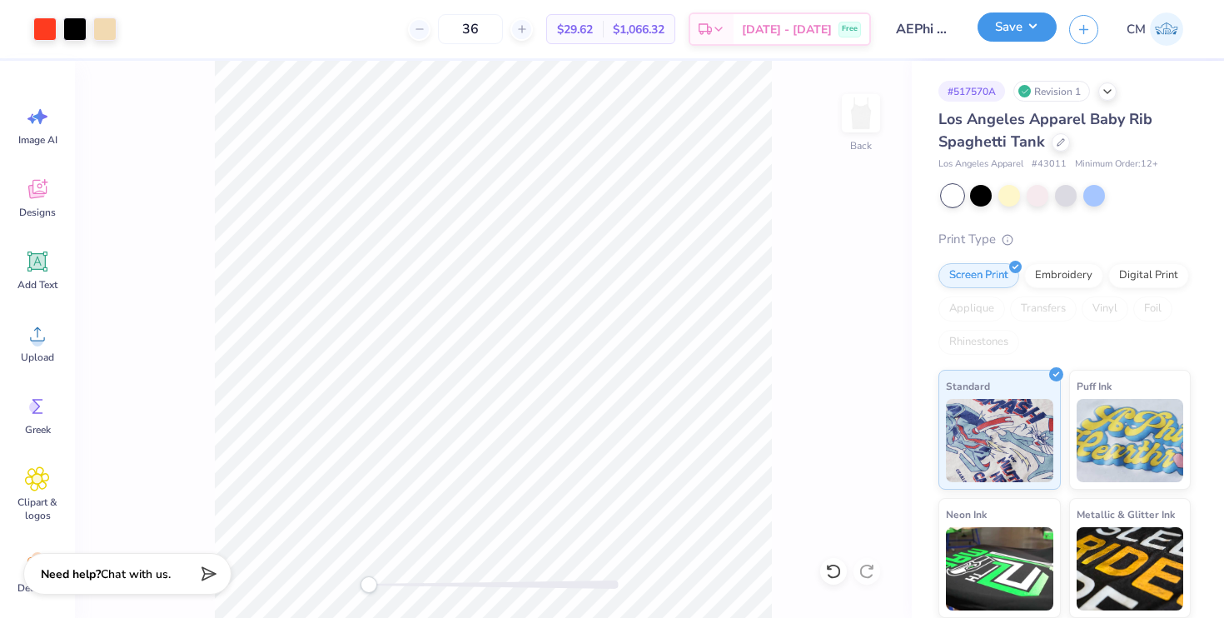
click at [1028, 30] on button "Save" at bounding box center [1017, 26] width 79 height 29
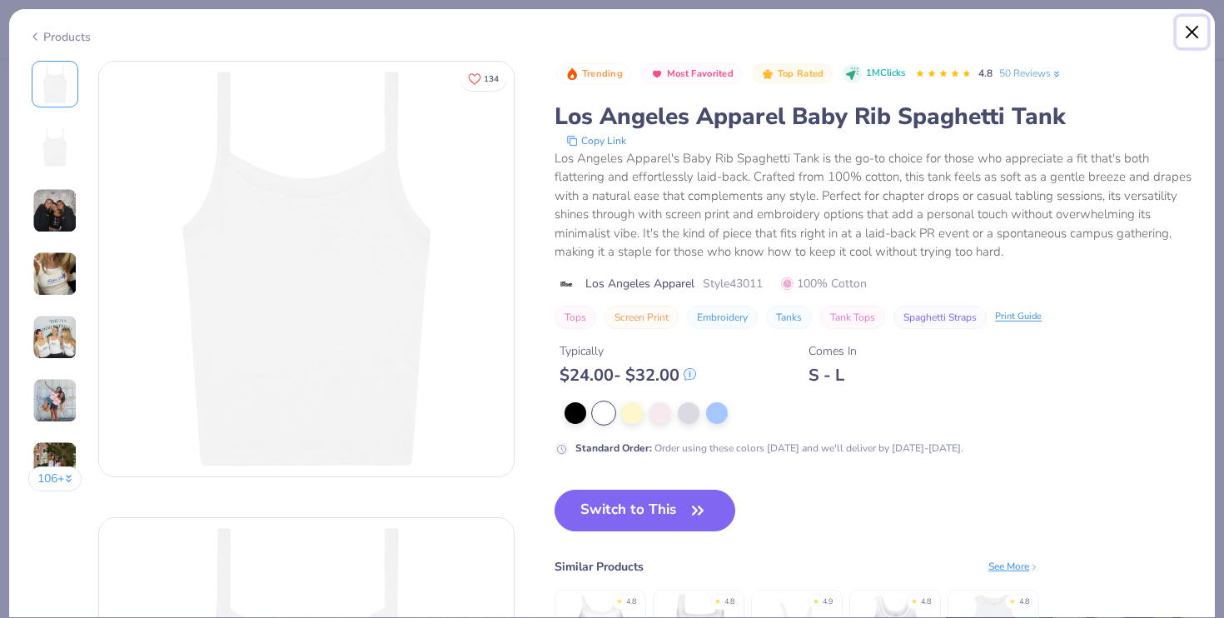
click at [1189, 36] on button "Close" at bounding box center [1193, 33] width 32 height 32
type textarea "x"
